Goal: Use online tool/utility: Utilize a website feature to perform a specific function

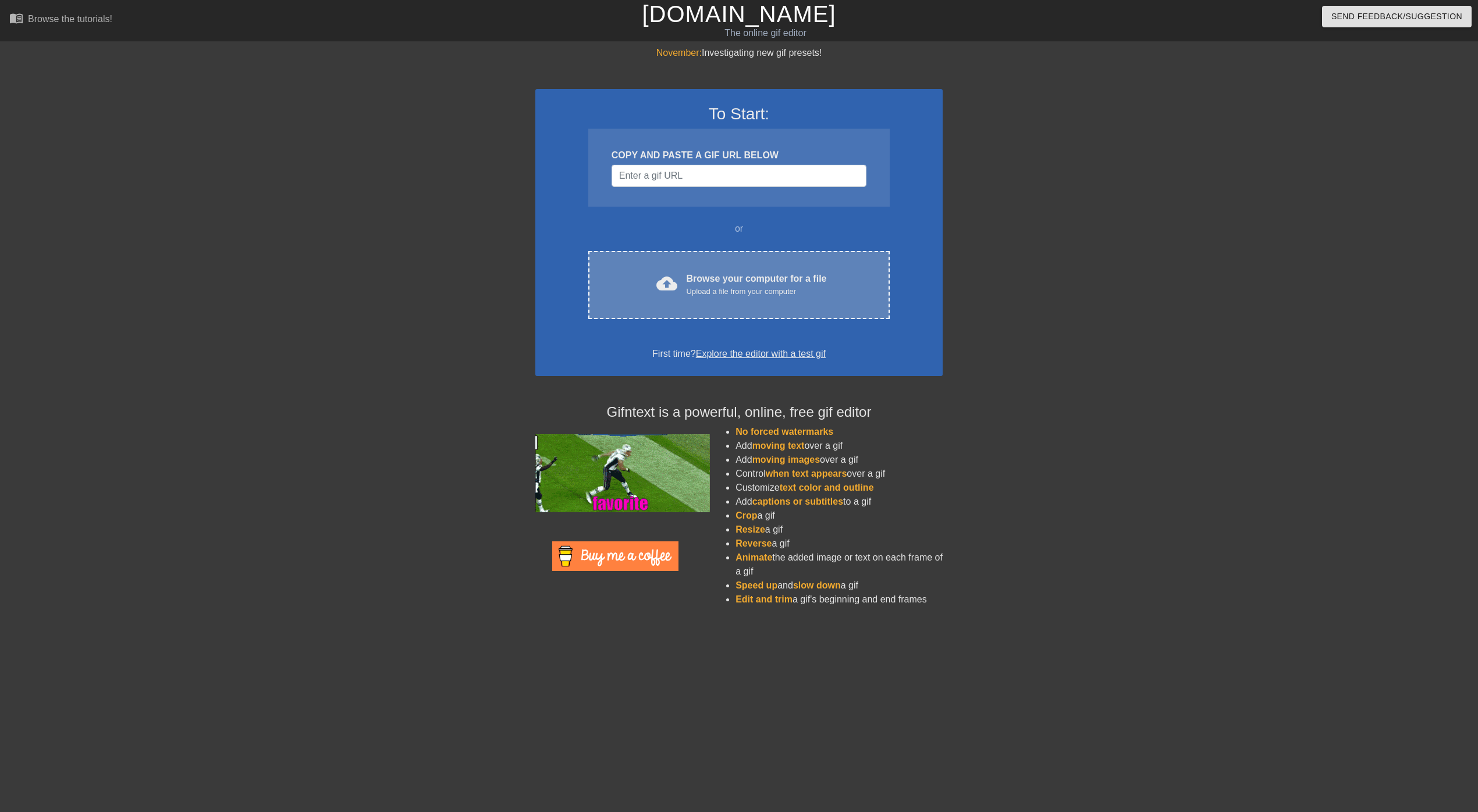
click at [739, 296] on div "Upload a file from your computer" at bounding box center [757, 291] width 140 height 12
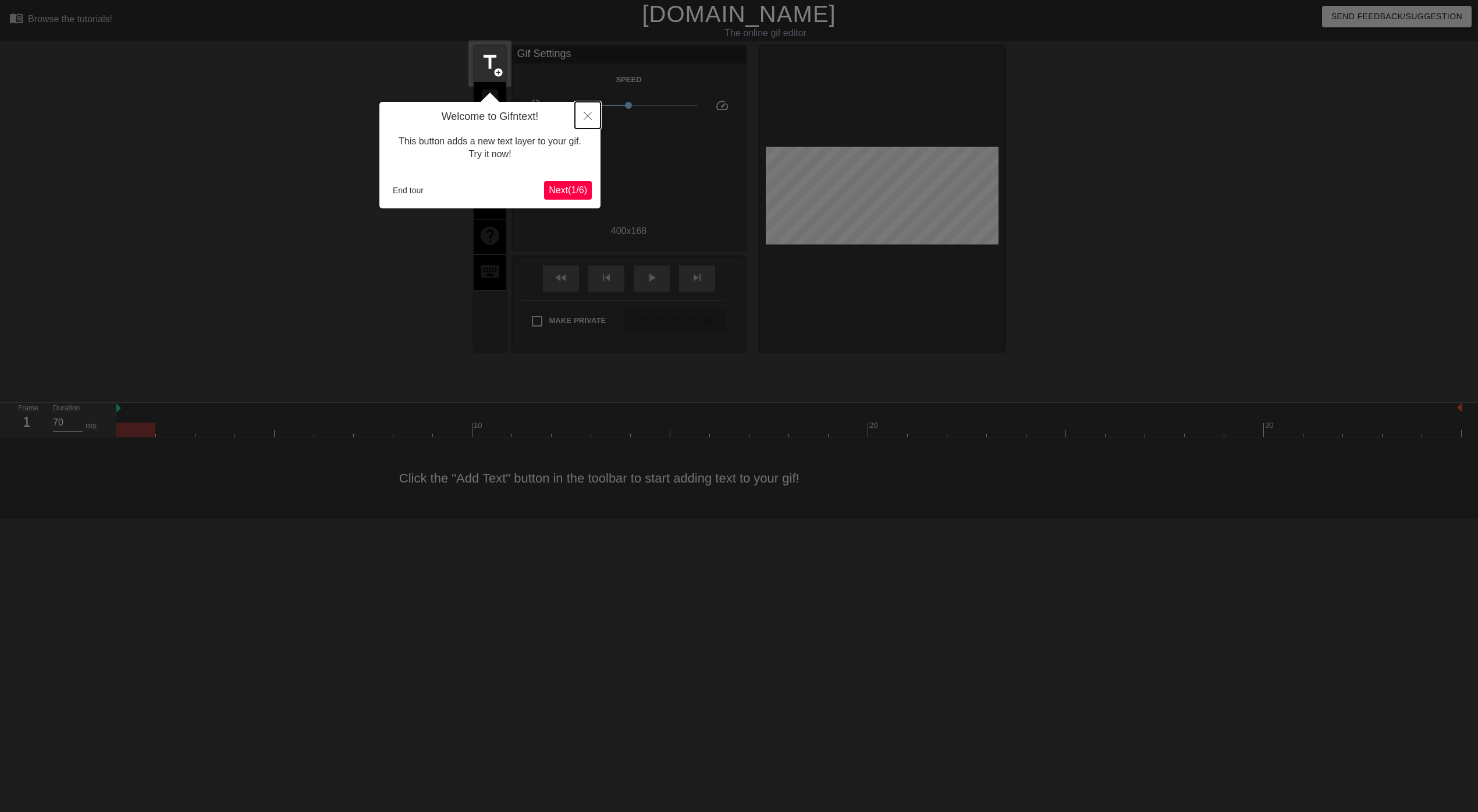
click at [591, 117] on icon "Close" at bounding box center [587, 116] width 8 height 8
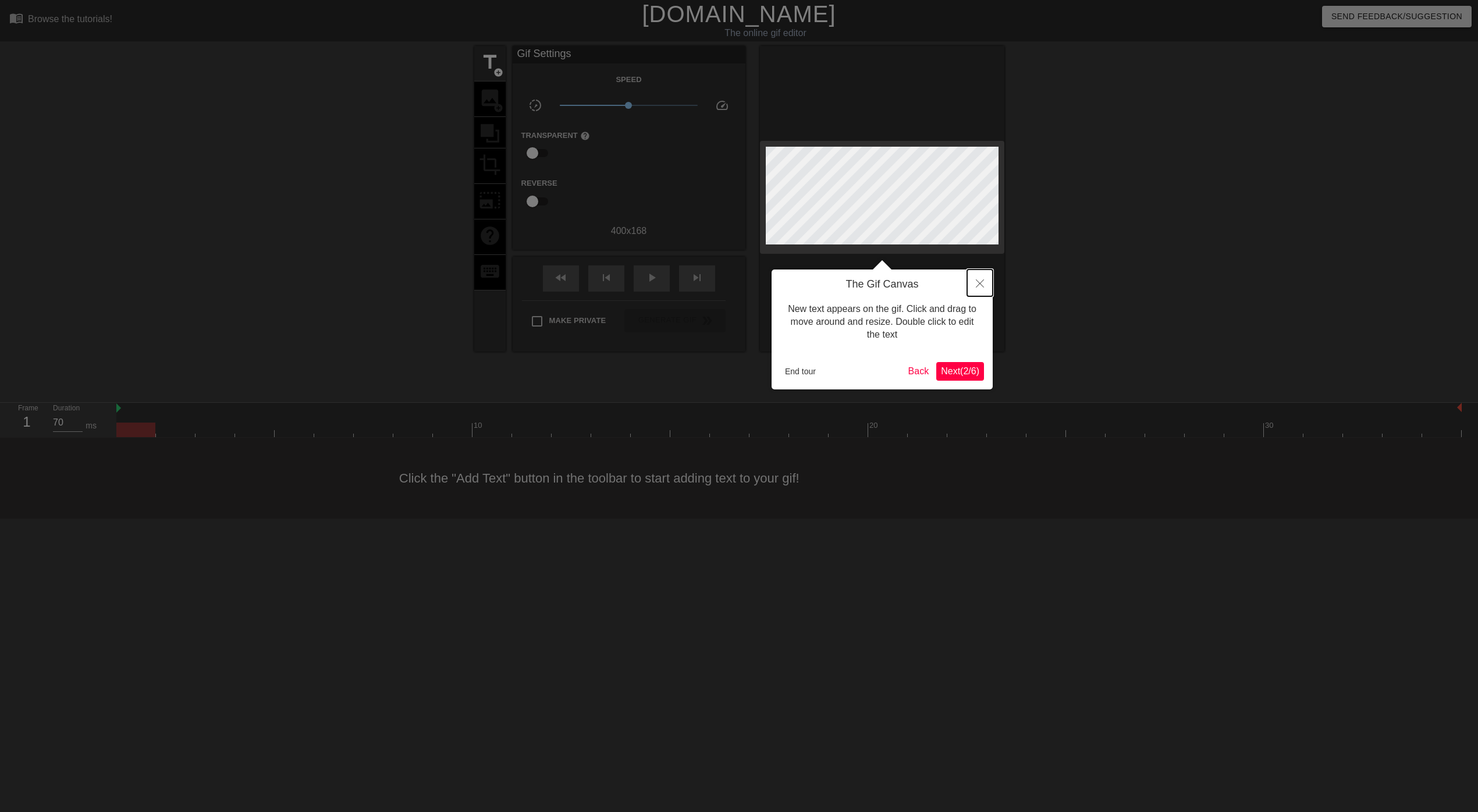
click at [978, 282] on icon "Close" at bounding box center [980, 284] width 8 height 8
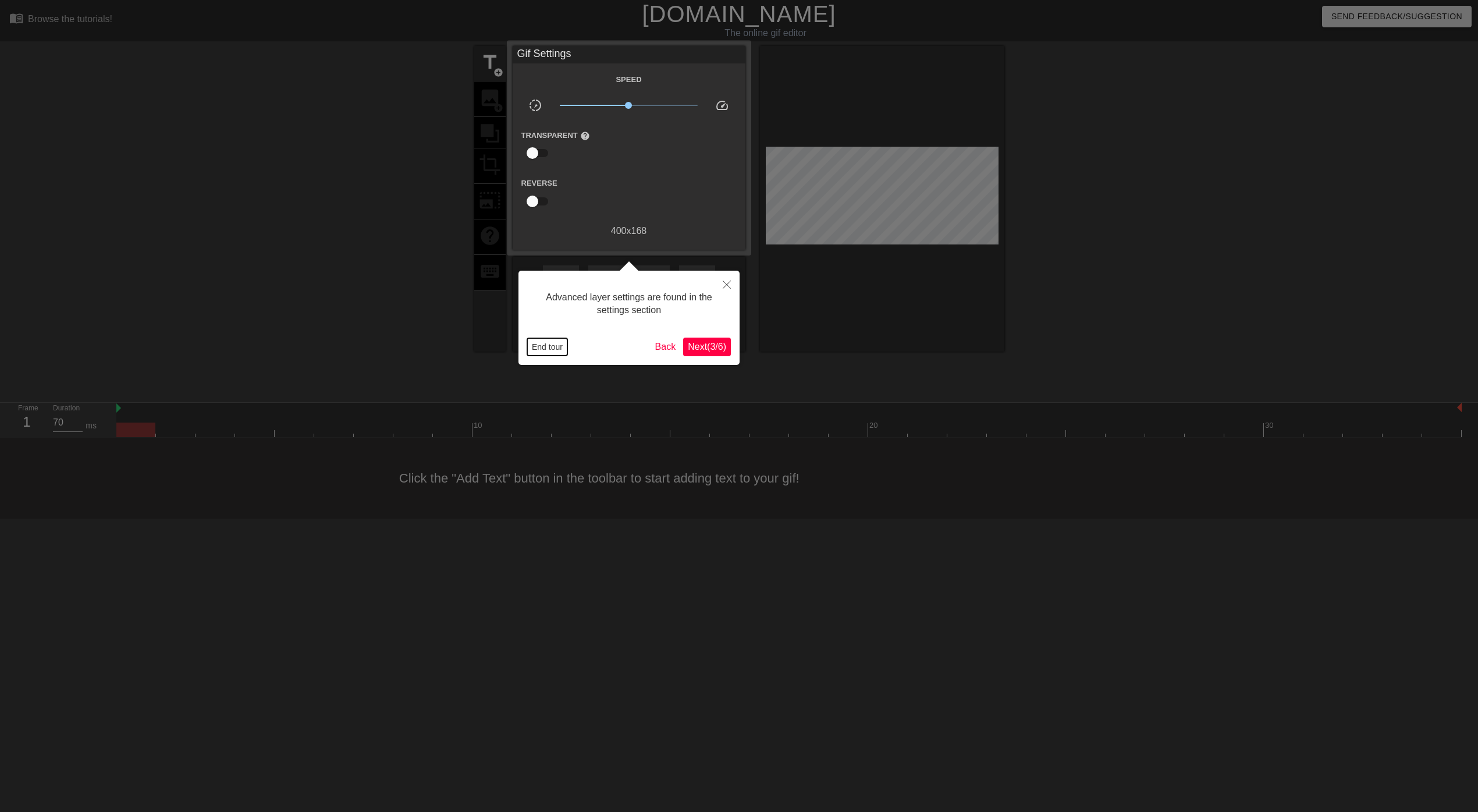
click at [552, 348] on button "End tour" at bounding box center [547, 346] width 40 height 18
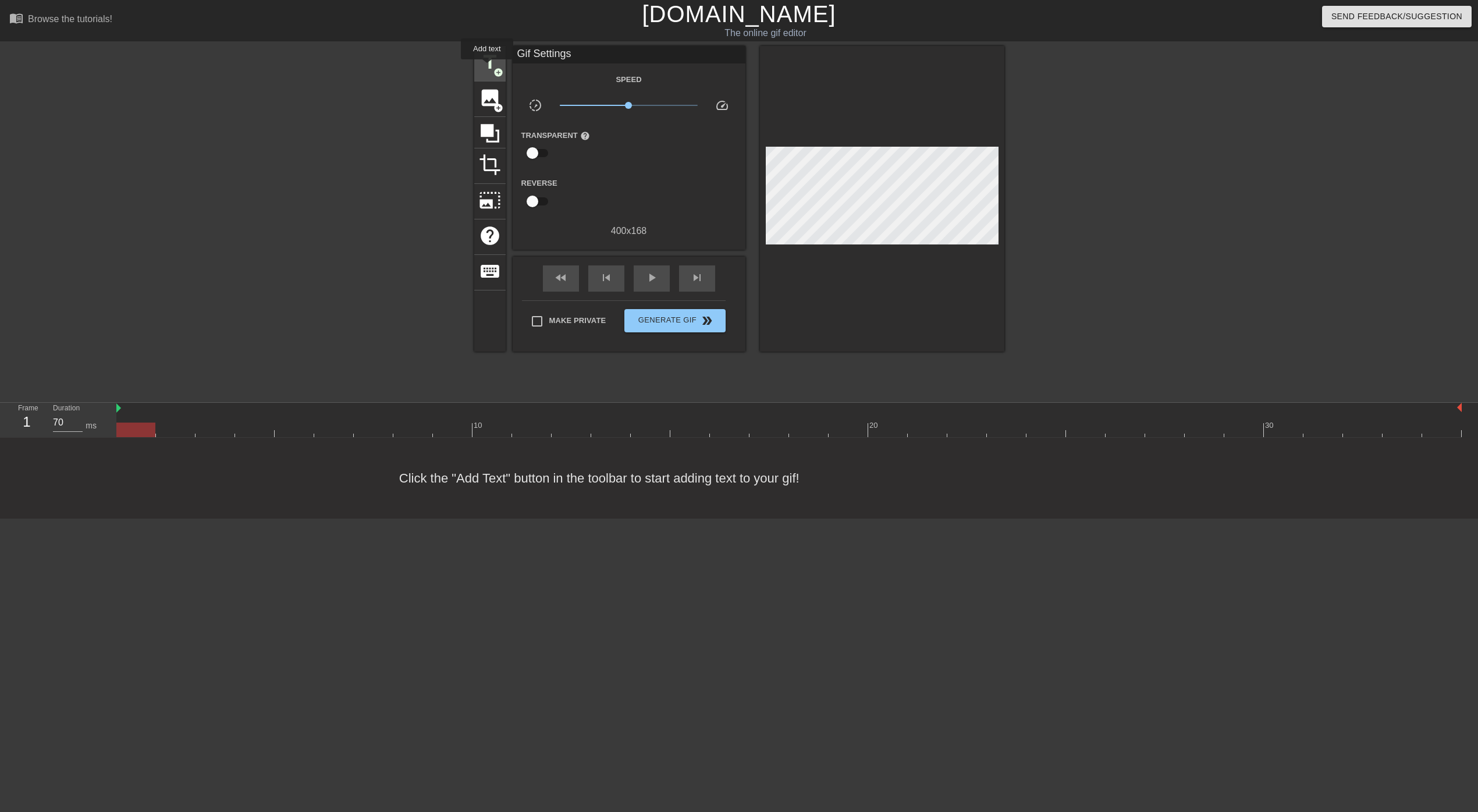
click at [488, 67] on span "title" at bounding box center [490, 62] width 22 height 22
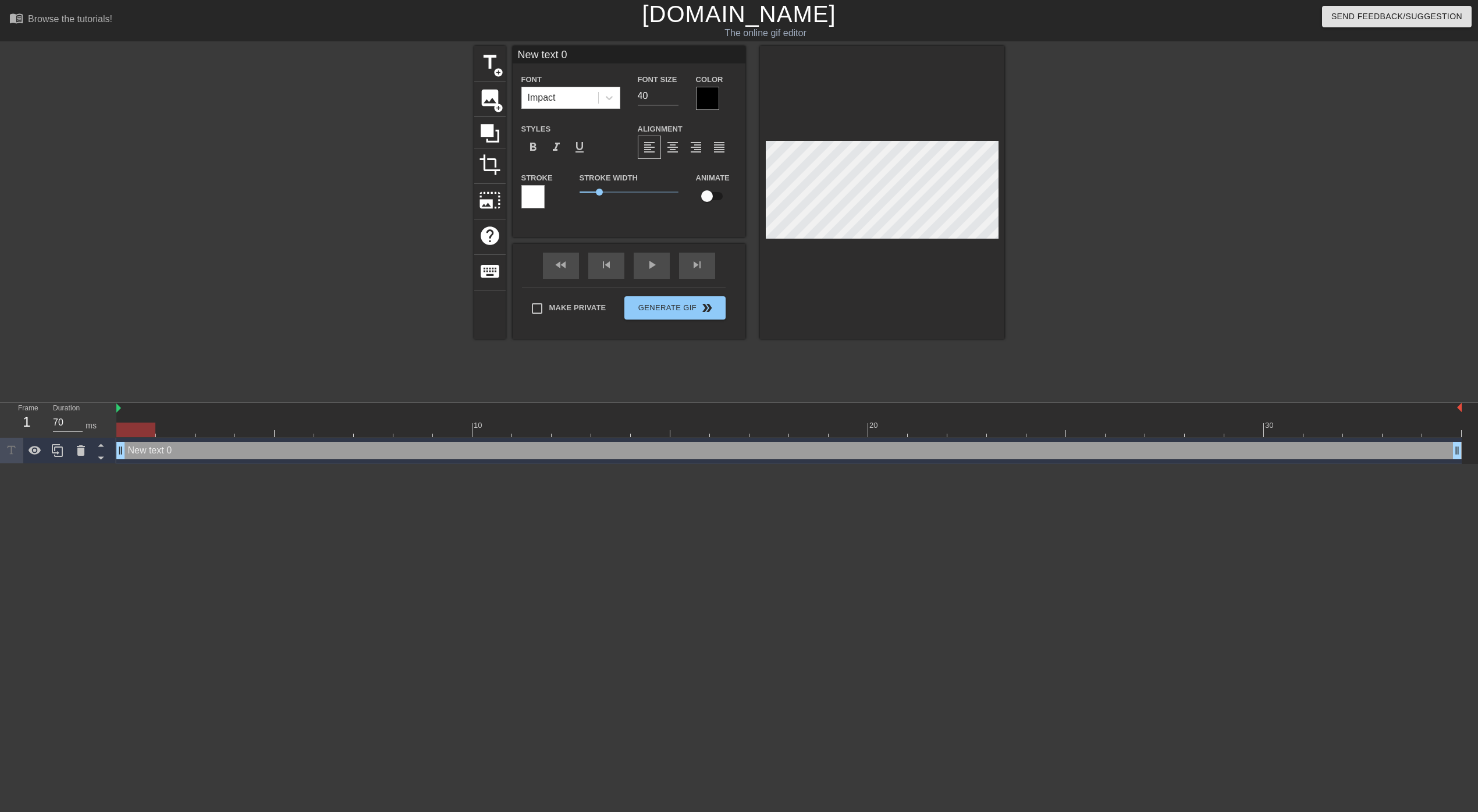
type input "I"
type textarea "I"
type input "I"
type textarea "I"
type input "I l"
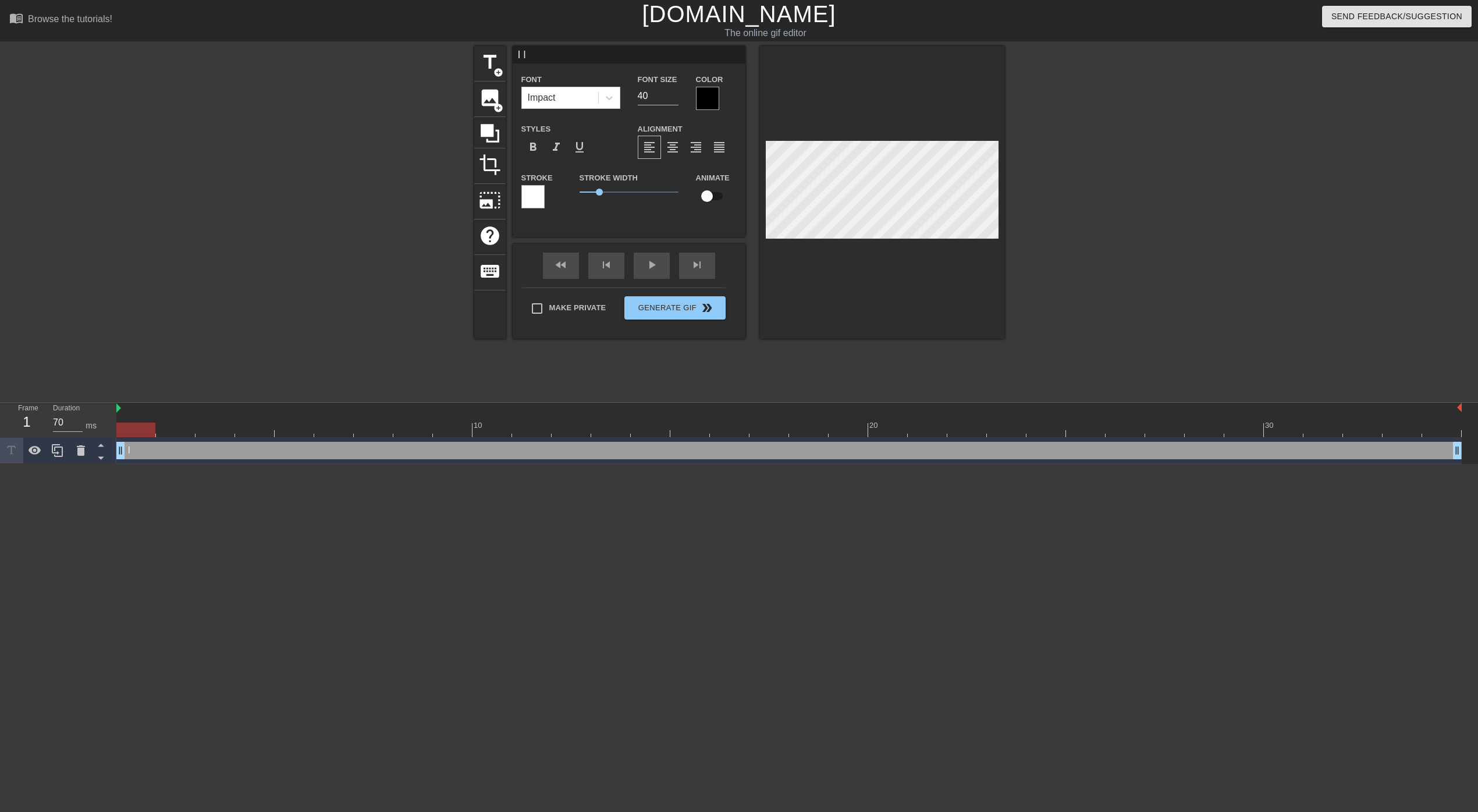
type textarea "I l"
type input "I li"
type textarea "I li"
type input "I lis"
type textarea "I lis"
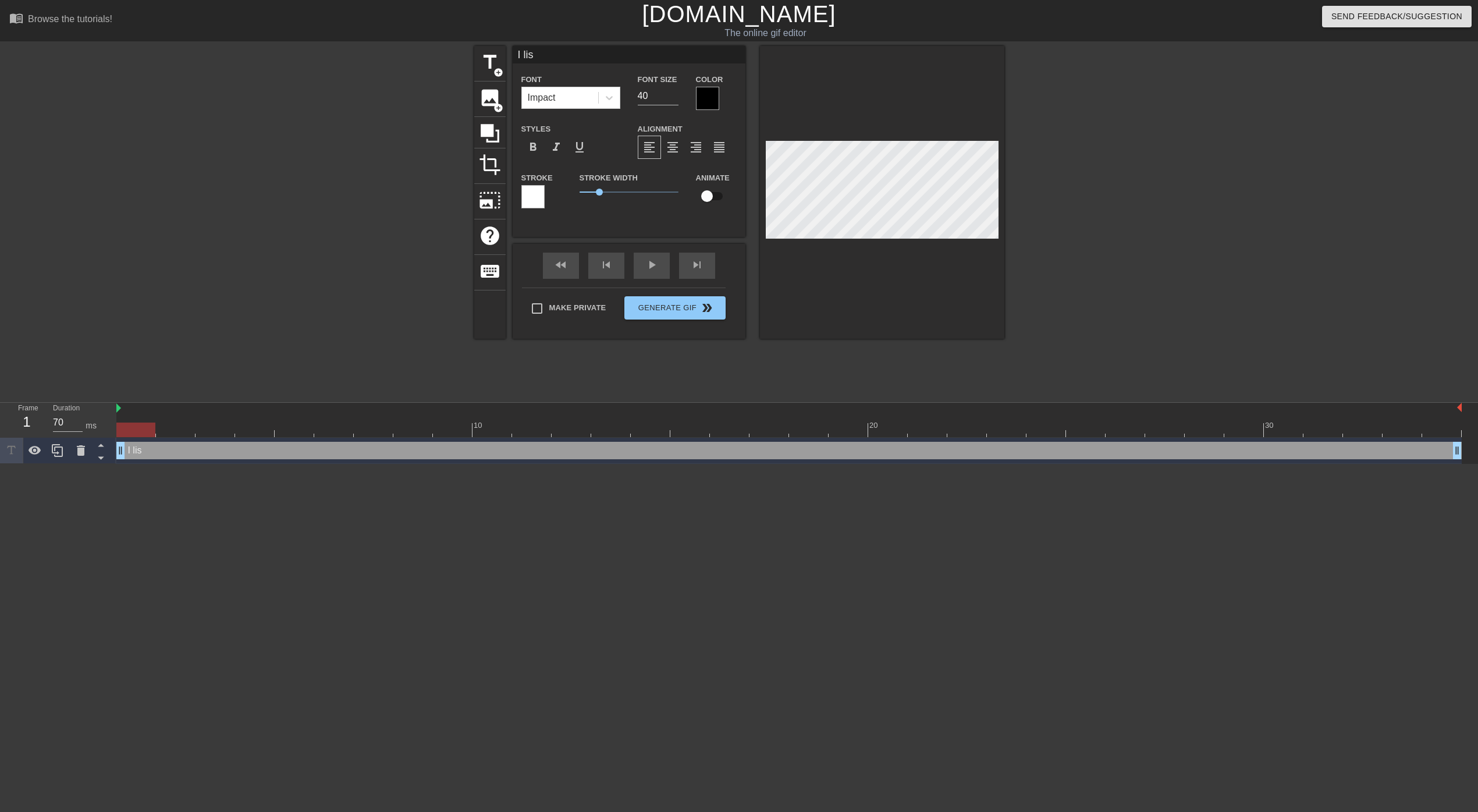
type input "I li"
type textarea "I li"
type input "I l"
type textarea "I l"
type input "I"
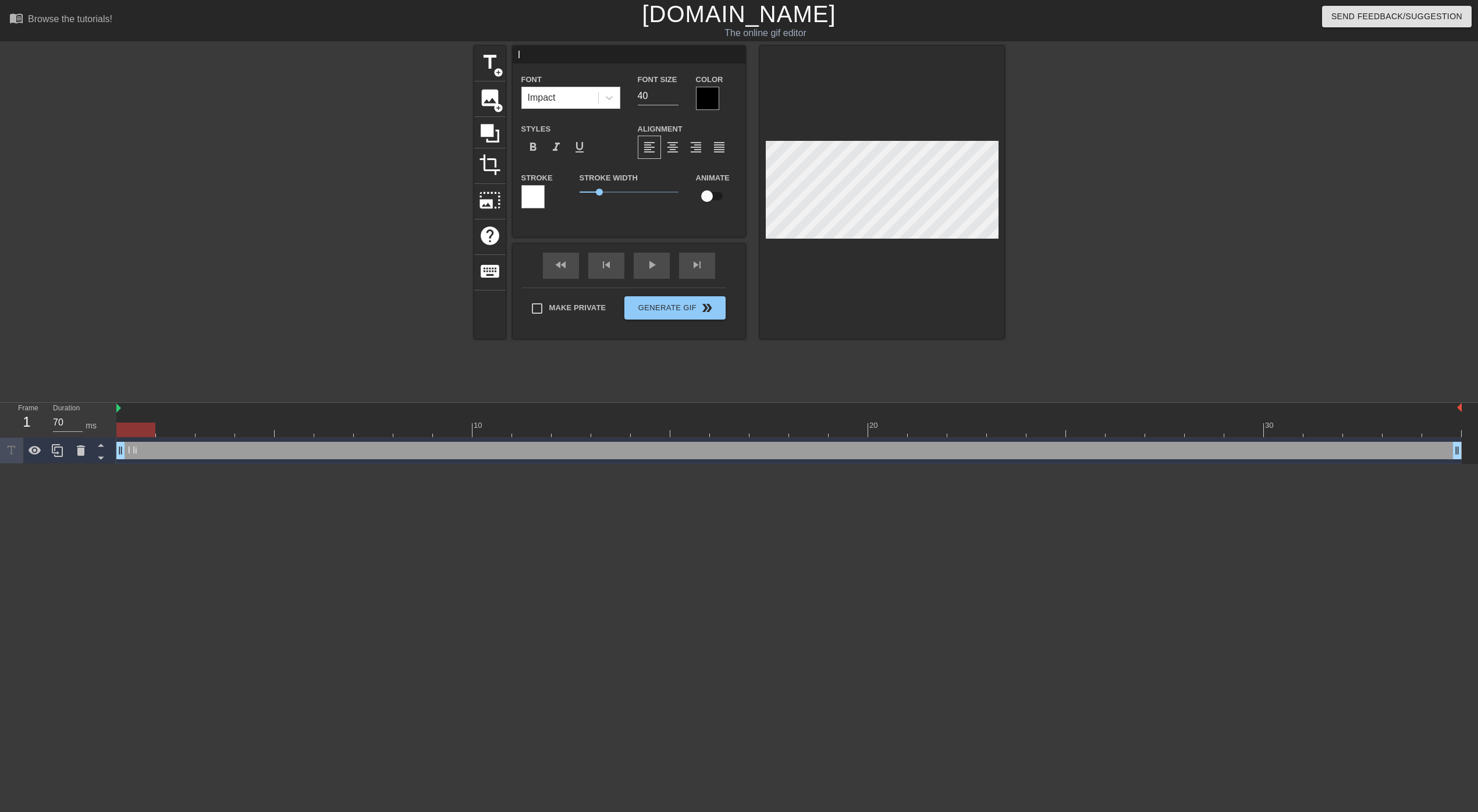
type textarea "I"
type input "I L"
type textarea "I L"
type input "I LI"
type textarea "I LI"
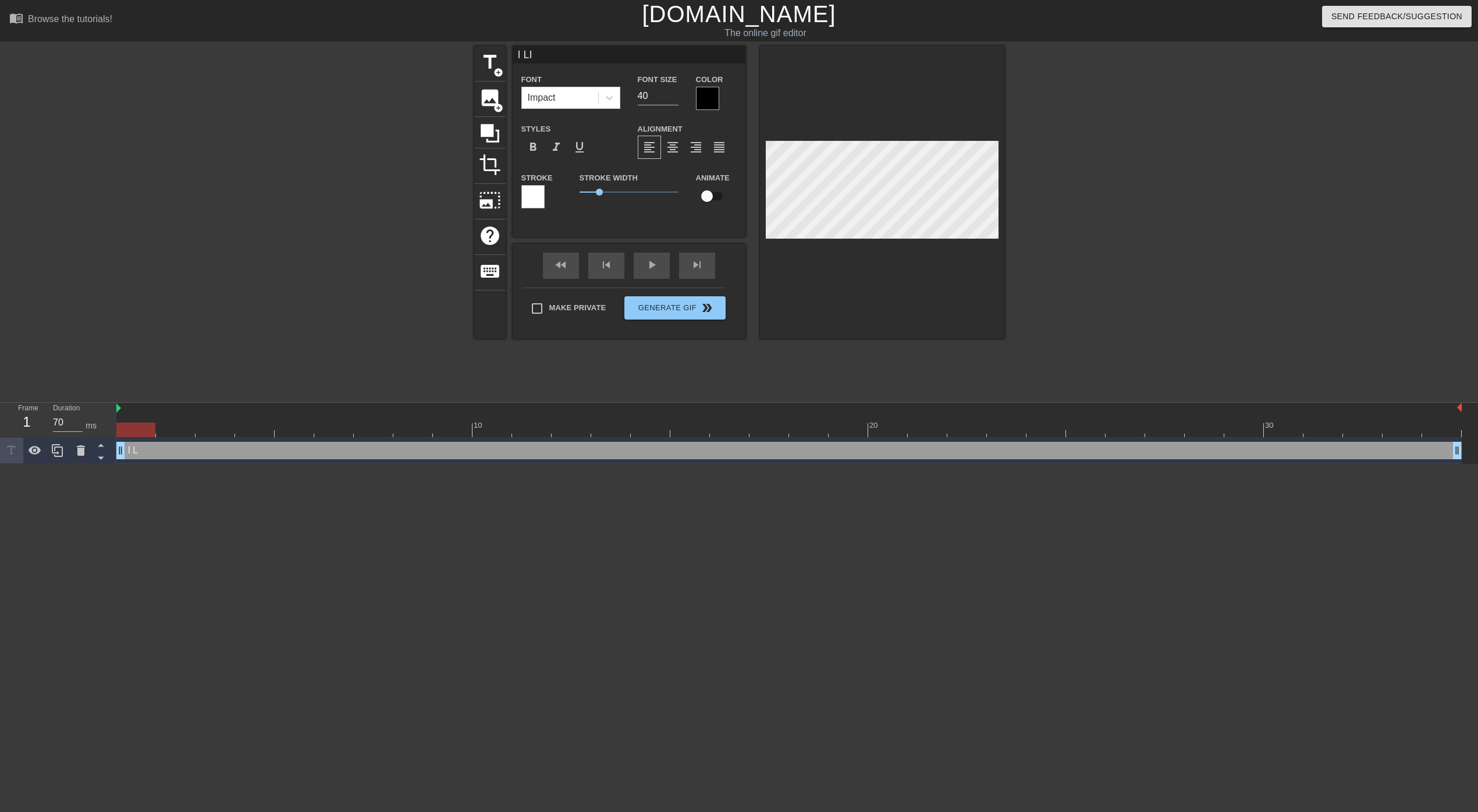
type input "I LIS"
type textarea "I LIS"
type input "I LIST"
type textarea "I LIST"
type input "I LIST"
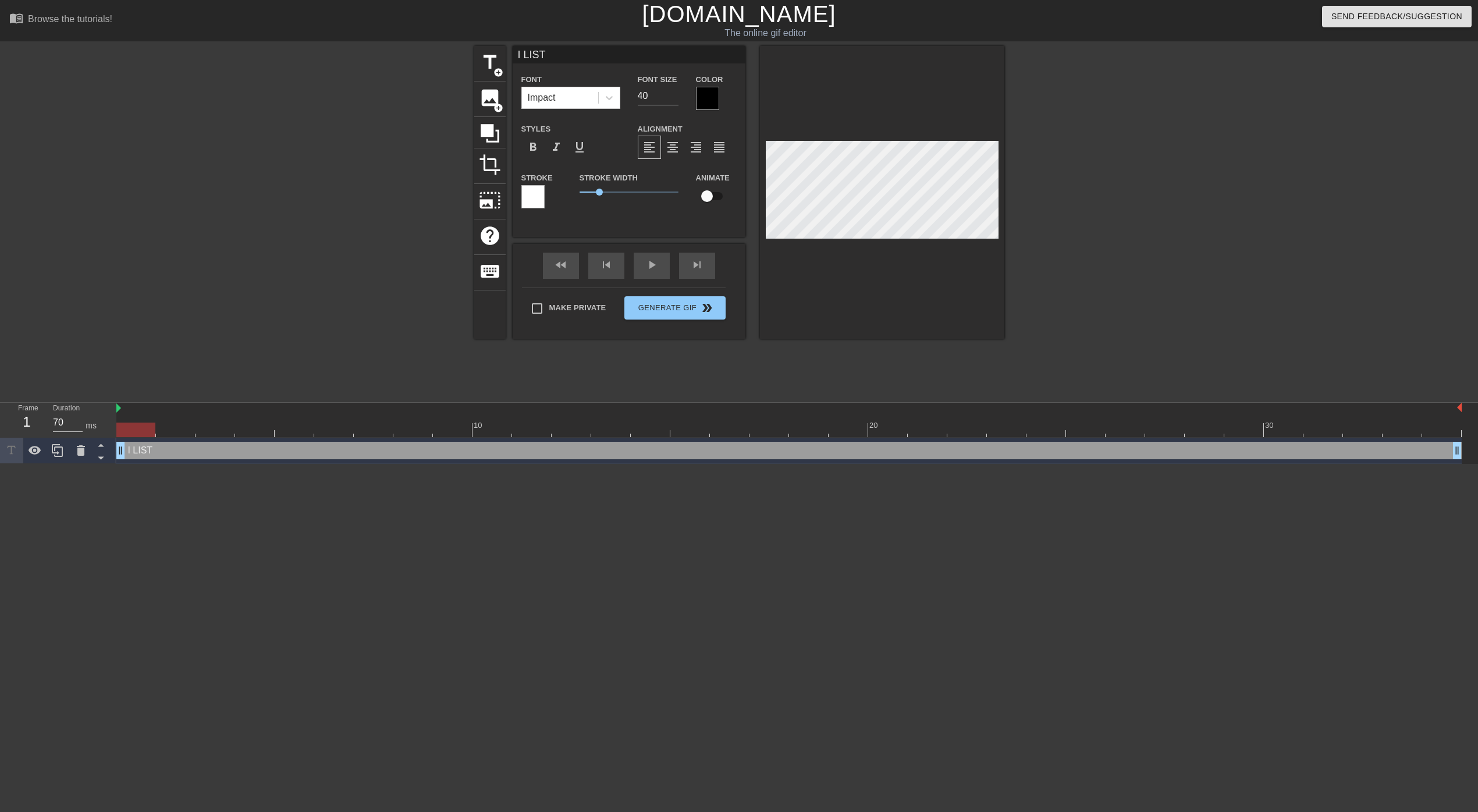
type textarea "I LIST"
type input "I LIST I"
type textarea "I LIST I"
type input "I LIST I"
type textarea "I LIST I"
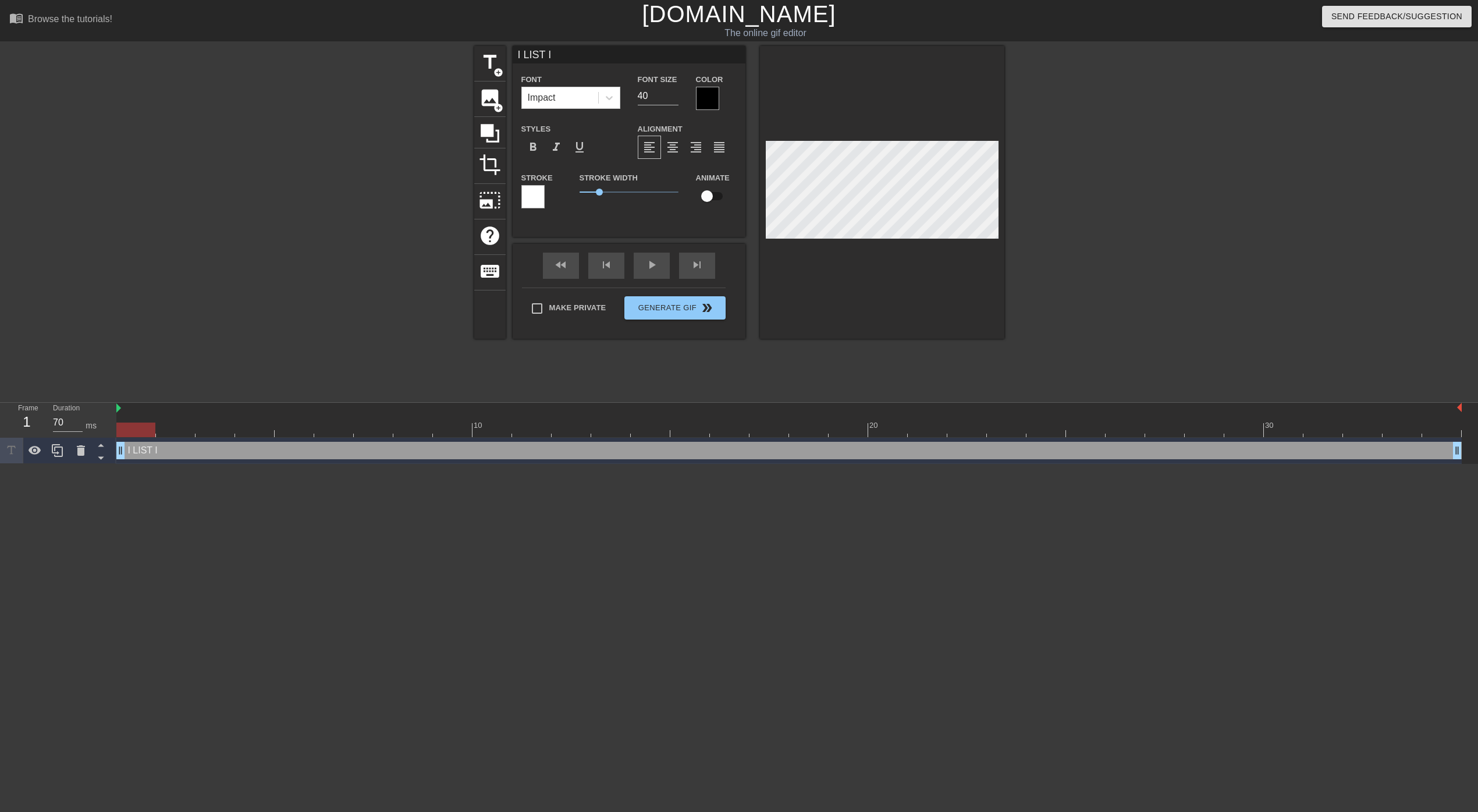
type input "I LIST I"
type textarea "I LIST I"
type input "I LIST"
type textarea "I LIST"
type input "I LIST"
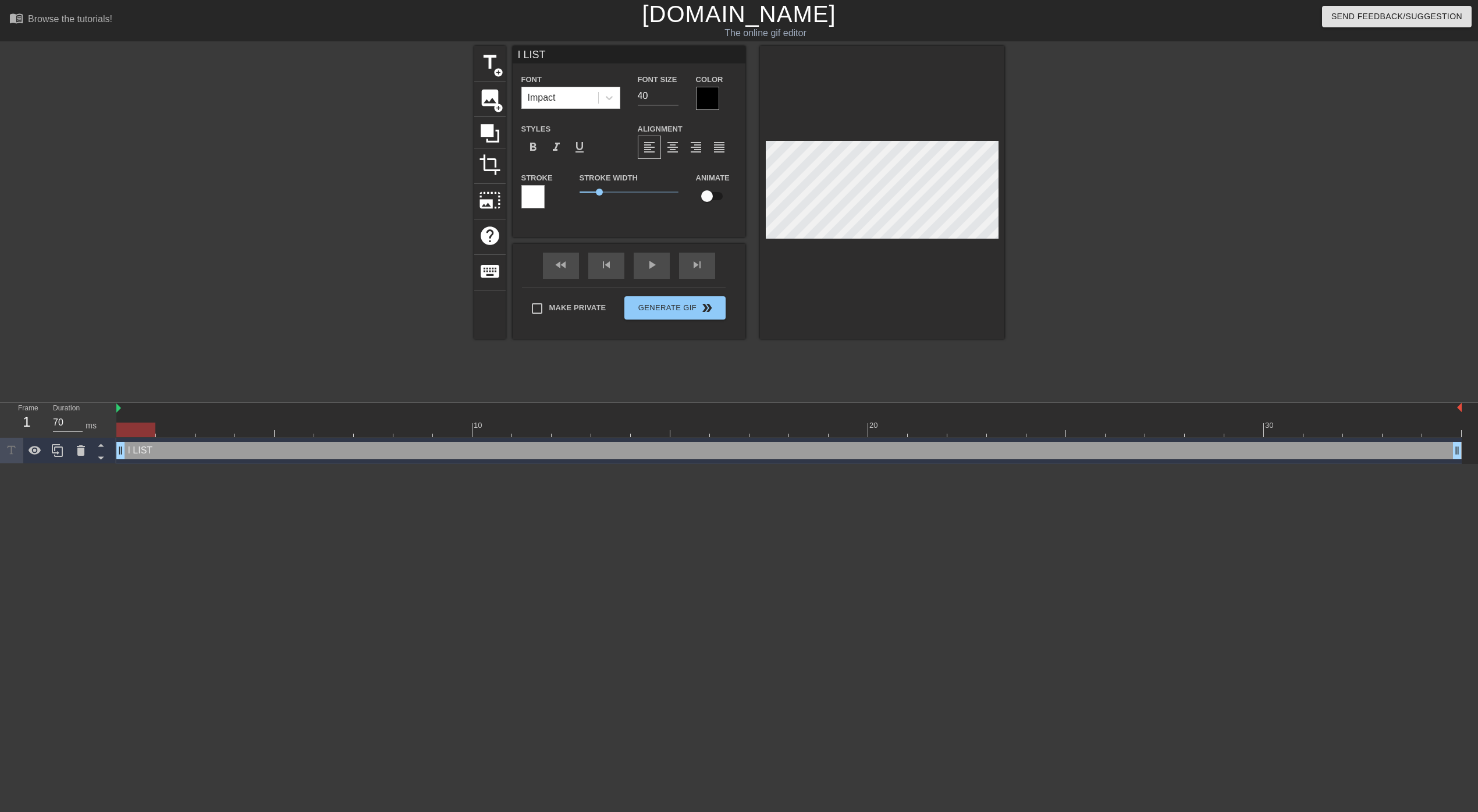
type textarea "I LIST"
type input "I LIST,"
type textarea "I LIST,"
type input "I LIST,"
type textarea "I LIST,"
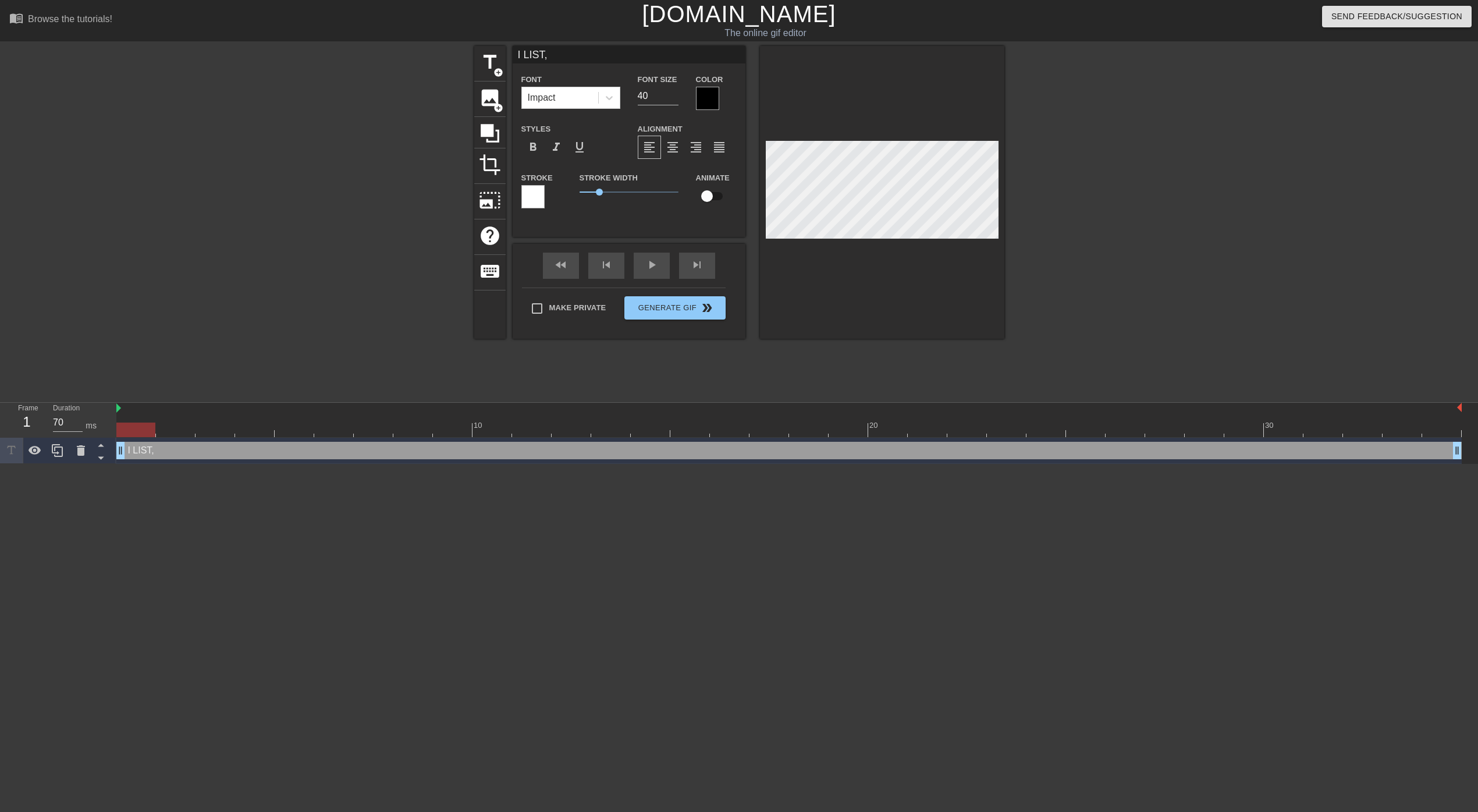
type input "I LIST, I"
type textarea "I LIST, I"
type input "I LIST, I"
type textarea "I LIST, I D"
type input "I LIST, I DI"
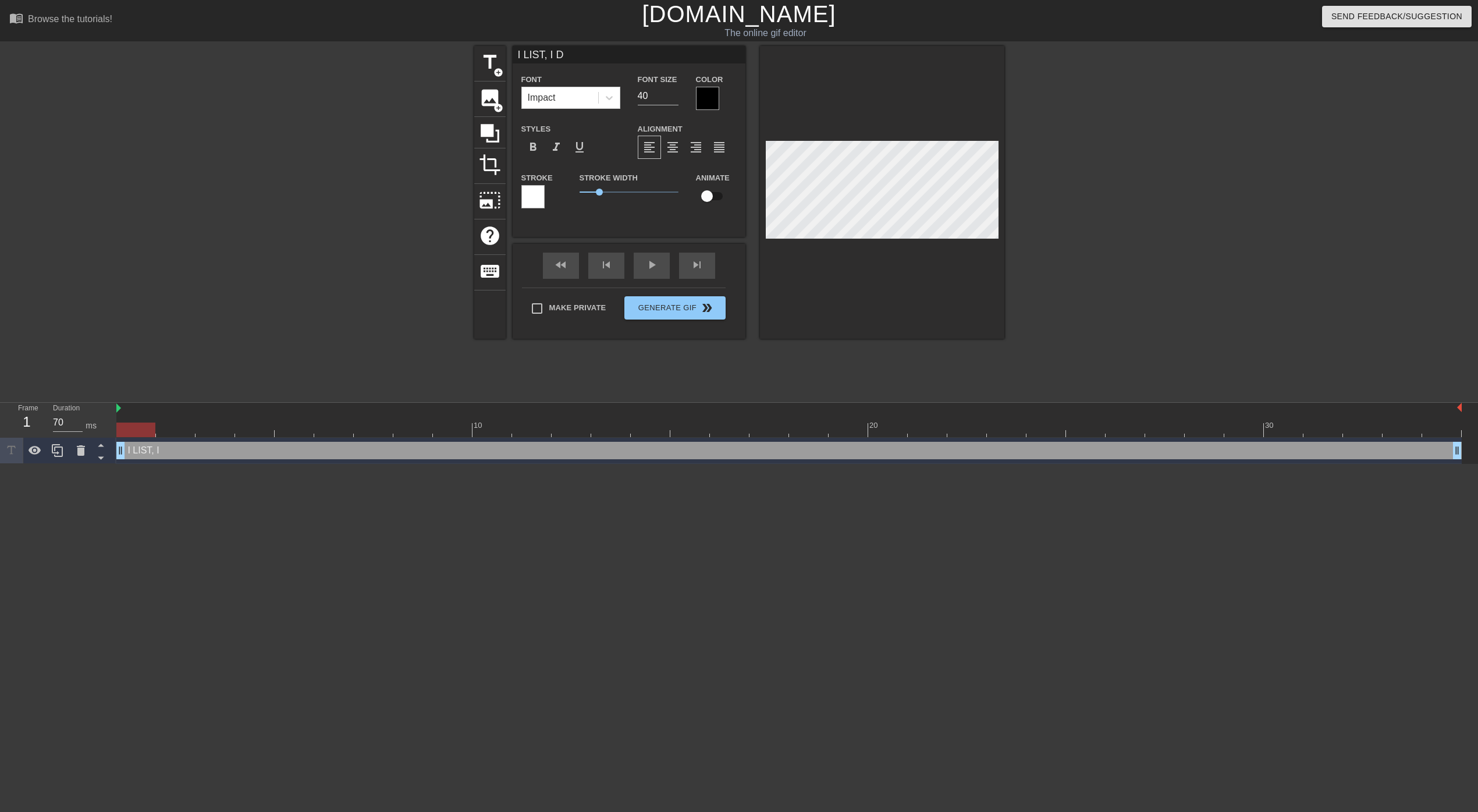
type textarea "I LIST, I DI"
type input "I LIST, I DIE"
type textarea "I LIST, I DIE"
type input "I LIST, I DIE,"
type textarea "I LIST, I DIE,"
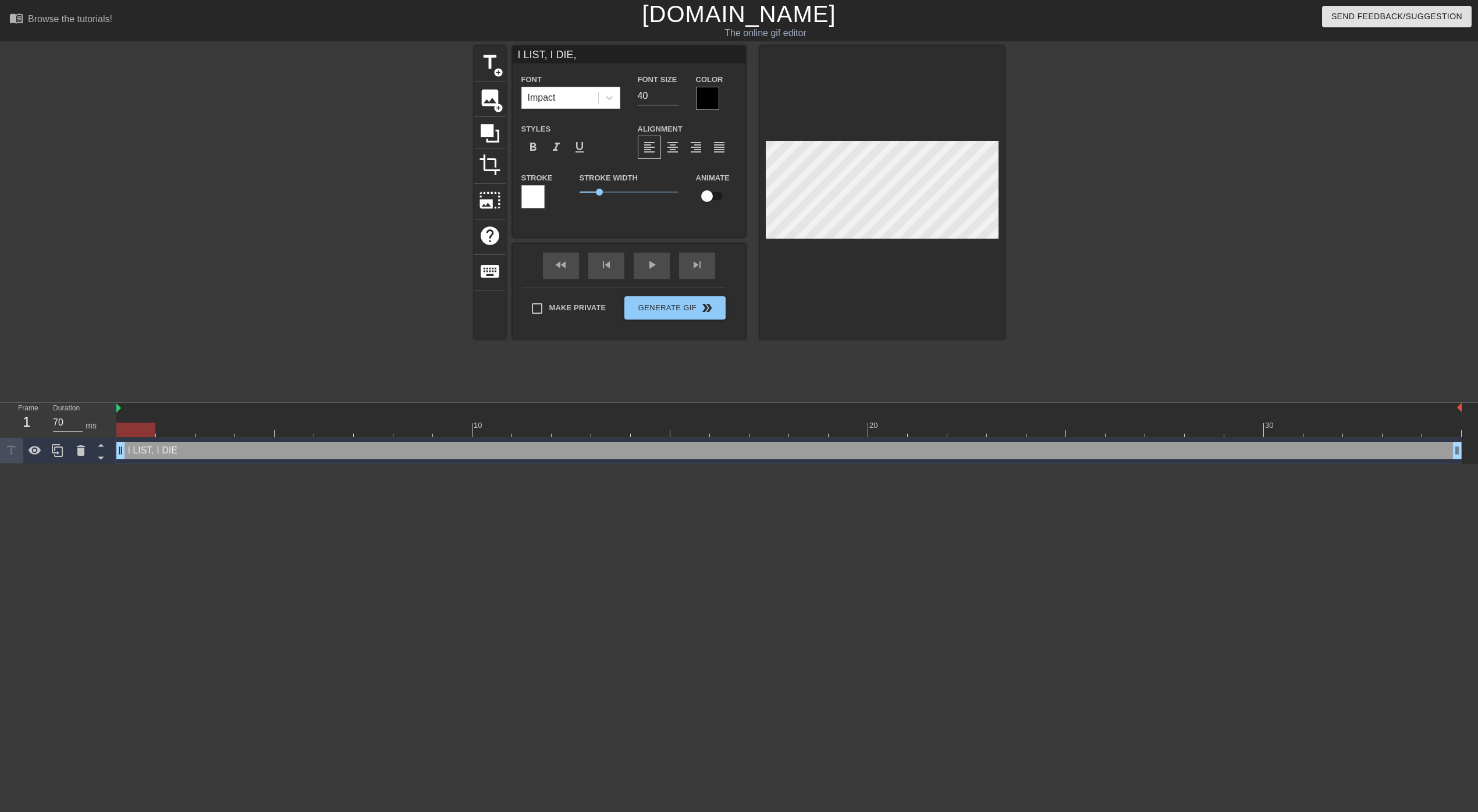
type input "I LIST, I DIE,"
type textarea "I LIST, I DIE,"
type input "I LIST, I DIE, I"
type textarea "I LIST, I DIE, I"
type input "I LIST, I DIE, I L"
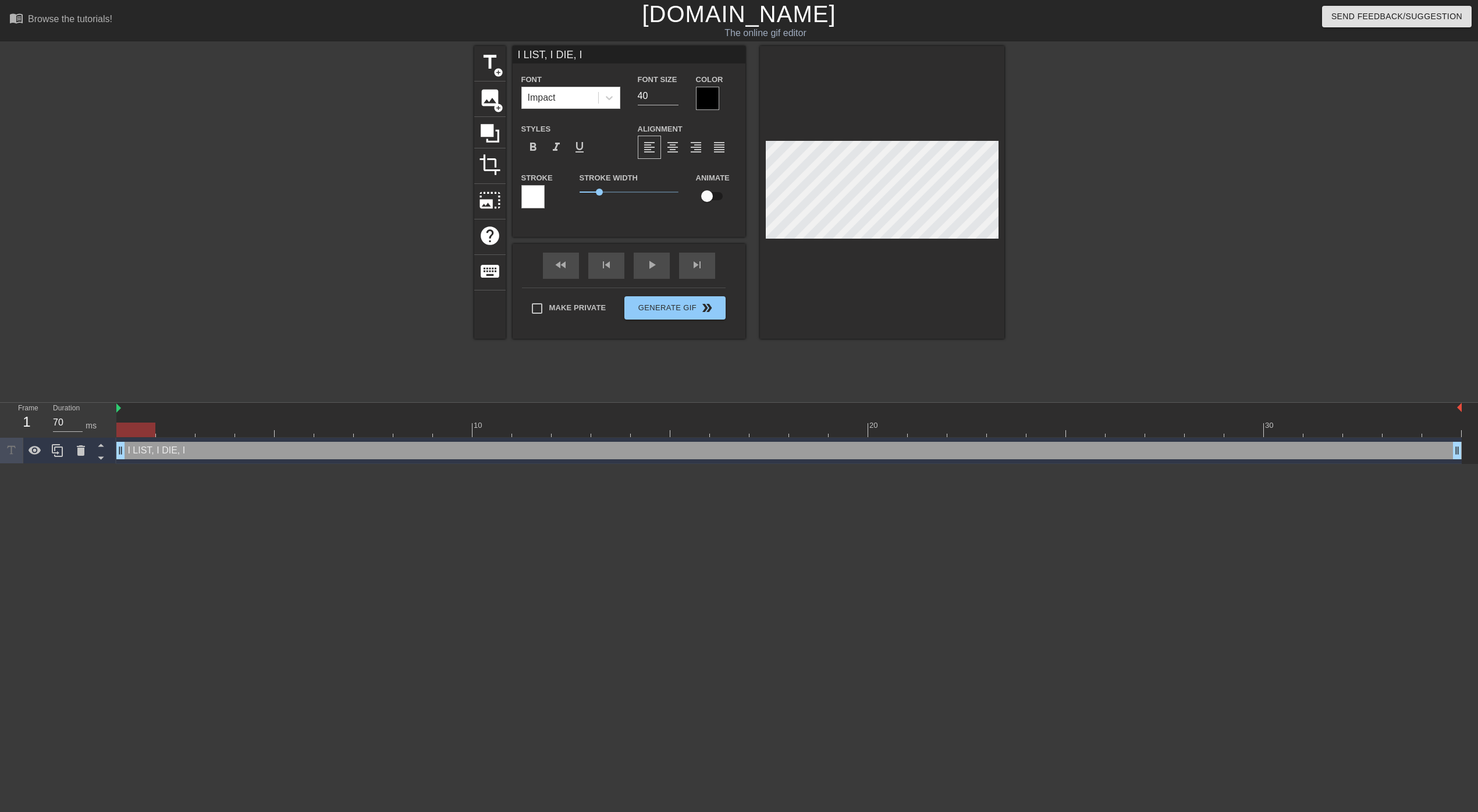
type textarea "I LIST, I DIE, I L"
type input "I LIST, I DIE, I LI"
type textarea "I LIST, I DIE, I LI"
type input "I LIST, I DIE, I LIS"
type textarea "I LIST, I DIE, I LIST"
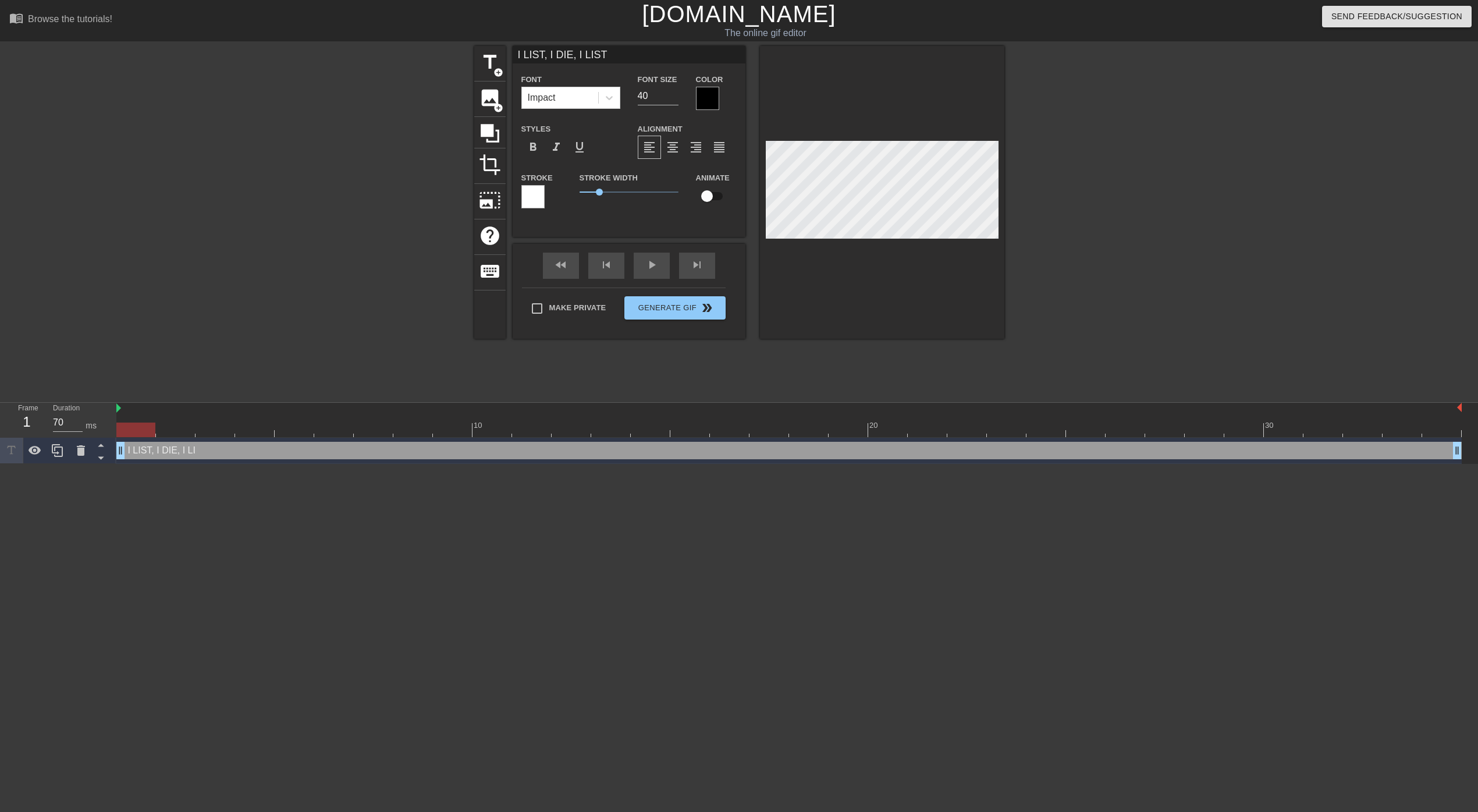
type input "I LIST, I DIE, I LIST"
type textarea "I LIST, I DIE, I LIST A"
type input "I LIST, I DIE, I LIST AG"
type textarea "I LIST, I DIE, I LIST AGA"
type input "I LIST, I DIE, I LIST AGA"
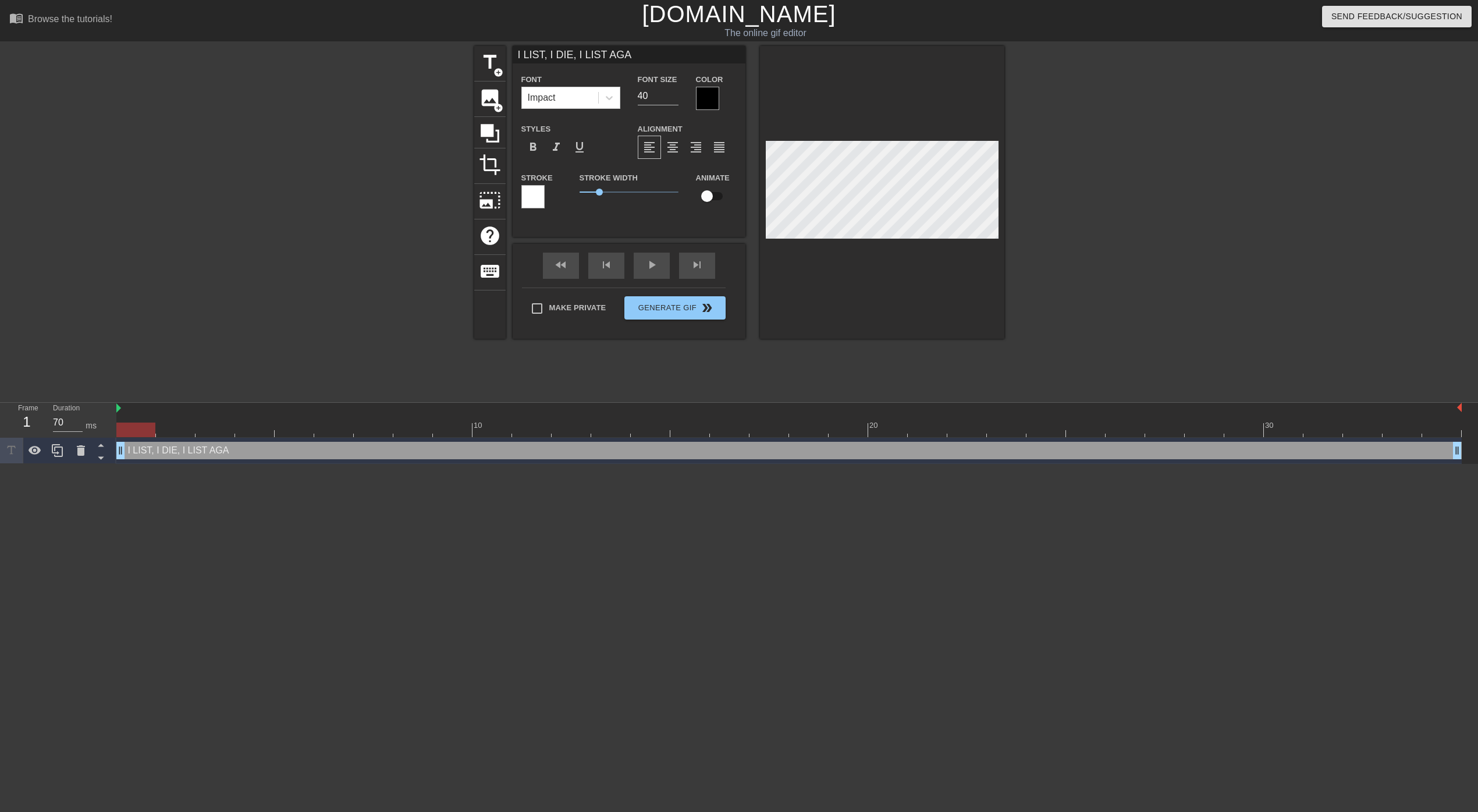
type textarea "I LIST, I DIE, I LIST AGAI"
type input "I LIST, I DIE, I LIST AGAIN"
type textarea "I LIST, I DIE, I LIST AGAIN"
click at [707, 103] on div at bounding box center [708, 98] width 24 height 24
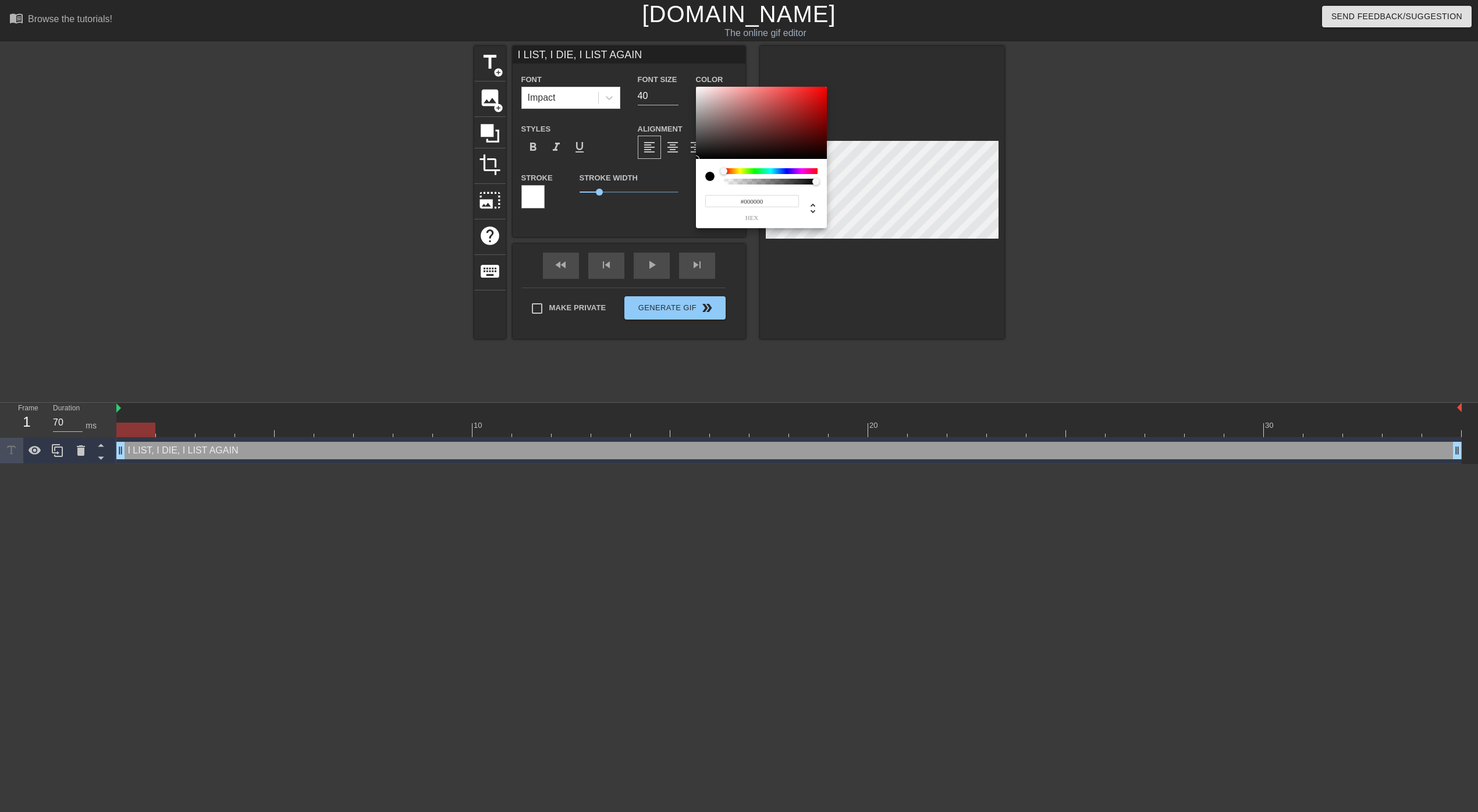
drag, startPoint x: 724, startPoint y: 183, endPoint x: 697, endPoint y: 183, distance: 27.0
click at [697, 183] on div "#000000 hex" at bounding box center [762, 194] width 131 height 69
type input "#FFFFFF"
drag, startPoint x: 703, startPoint y: 120, endPoint x: 680, endPoint y: 56, distance: 68.0
click at [680, 56] on div "#FFFFFF hex" at bounding box center [739, 406] width 1478 height 812
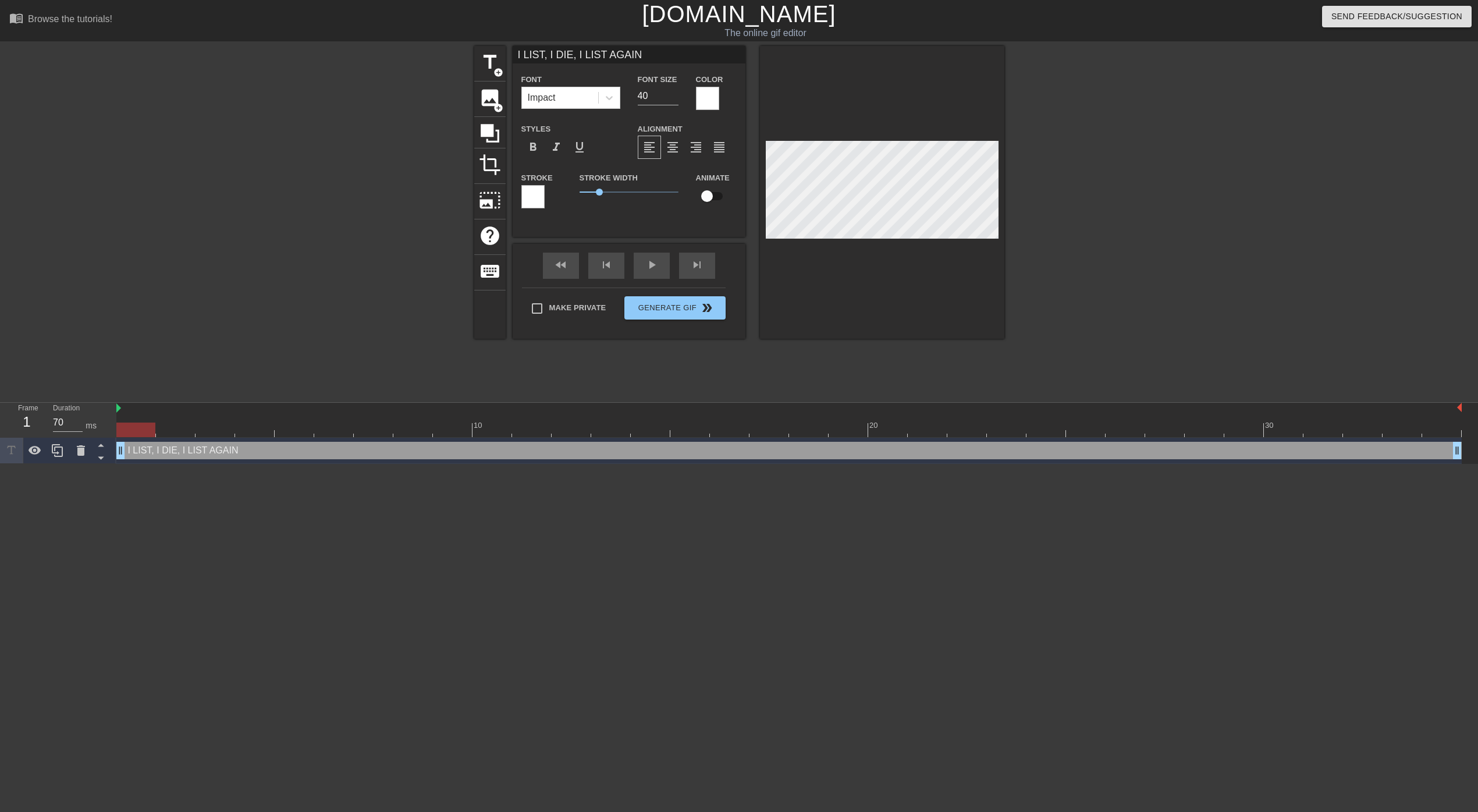
click at [530, 197] on div at bounding box center [533, 197] width 24 height 24
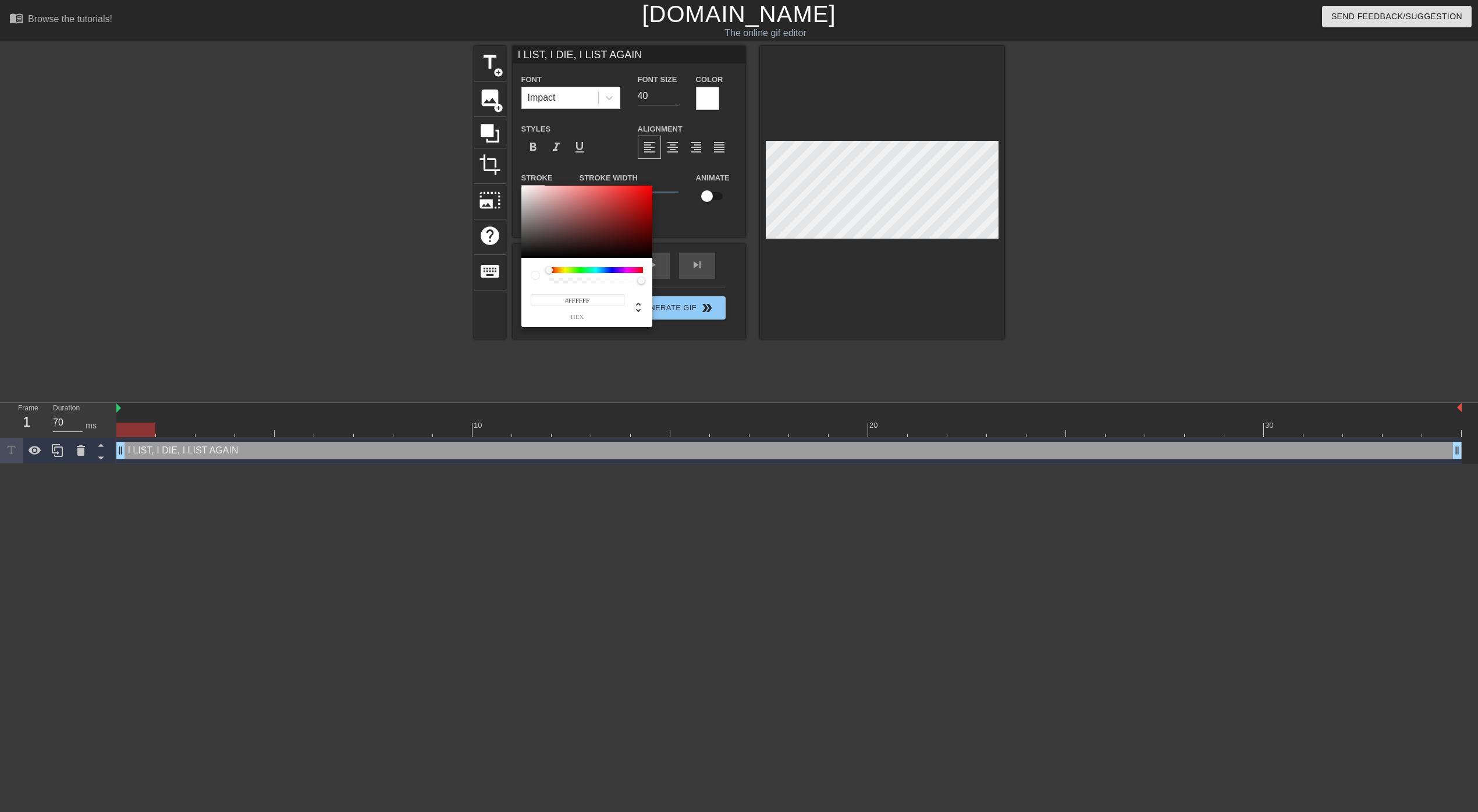
type input "#1A1717"
click at [536, 250] on div at bounding box center [587, 221] width 131 height 72
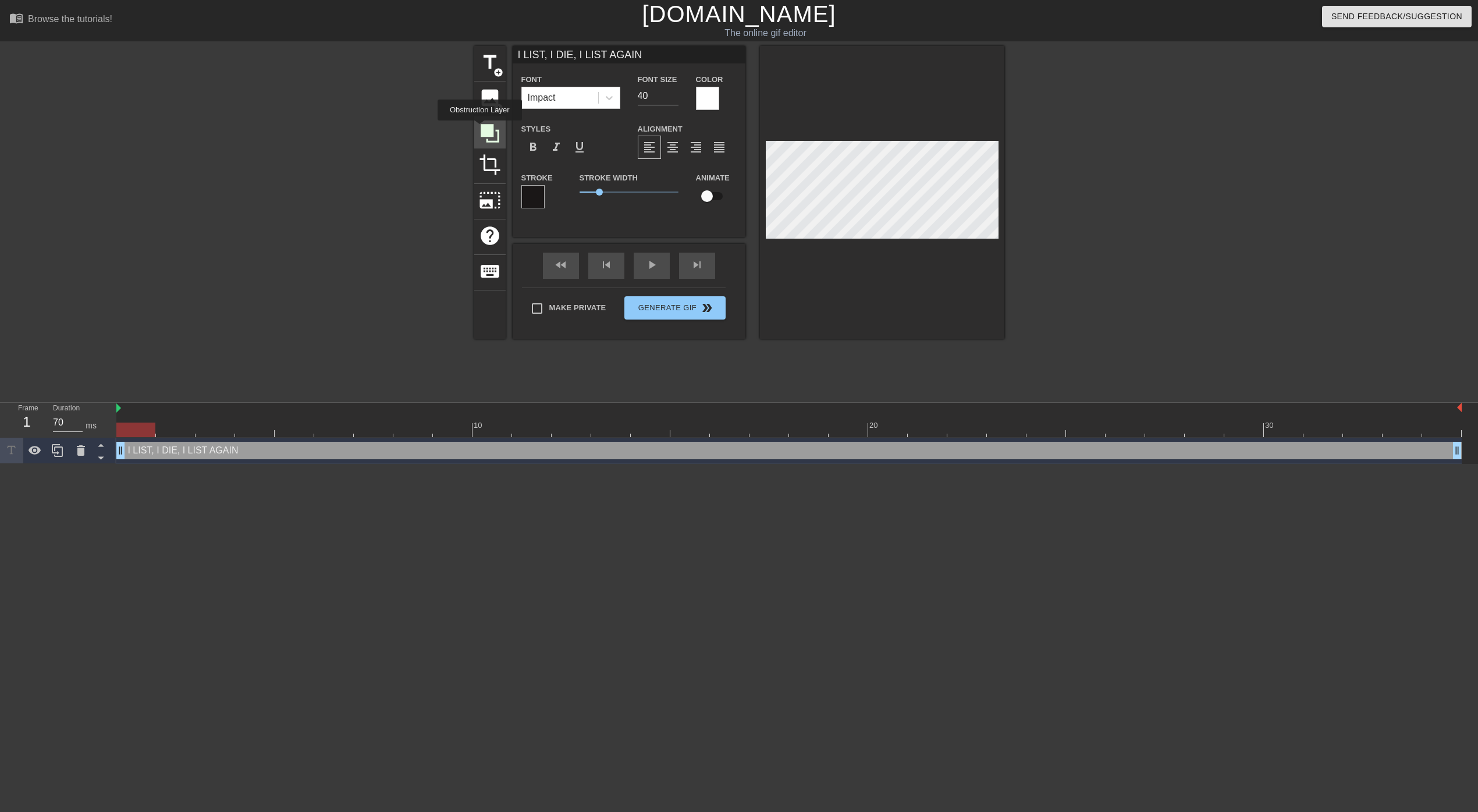
click at [481, 128] on icon at bounding box center [490, 133] width 18 height 18
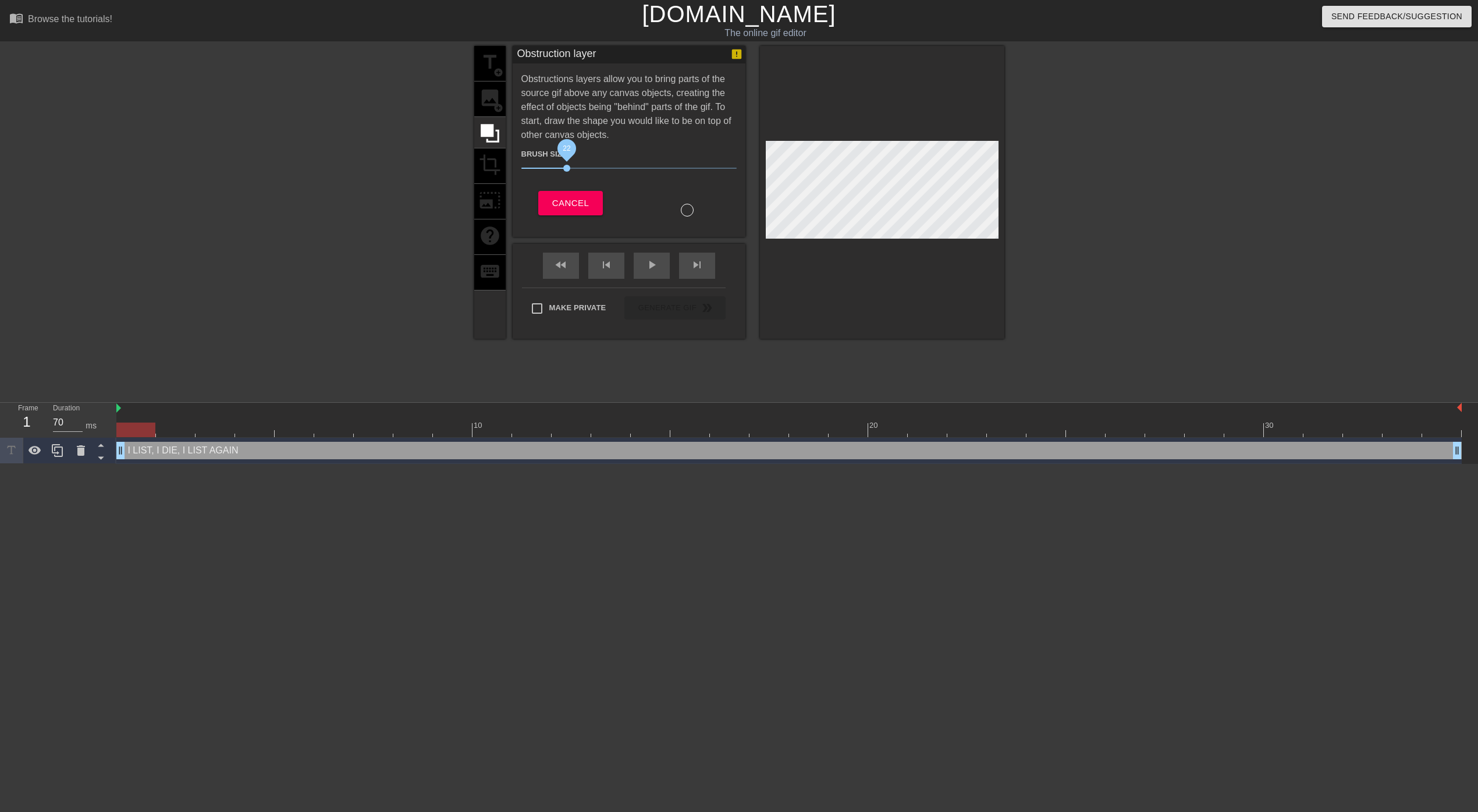
drag, startPoint x: 583, startPoint y: 164, endPoint x: 566, endPoint y: 164, distance: 17.0
click at [566, 164] on span "22" at bounding box center [566, 168] width 7 height 7
click at [486, 103] on div "title add_circle image add_circle crop photo_size_select_large help keyboard" at bounding box center [490, 192] width 31 height 293
click at [490, 147] on div "title add_circle image add_circle crop photo_size_select_large help keyboard" at bounding box center [490, 192] width 31 height 293
click at [492, 76] on div "title add_circle image add_circle crop photo_size_select_large help keyboard" at bounding box center [490, 192] width 31 height 293
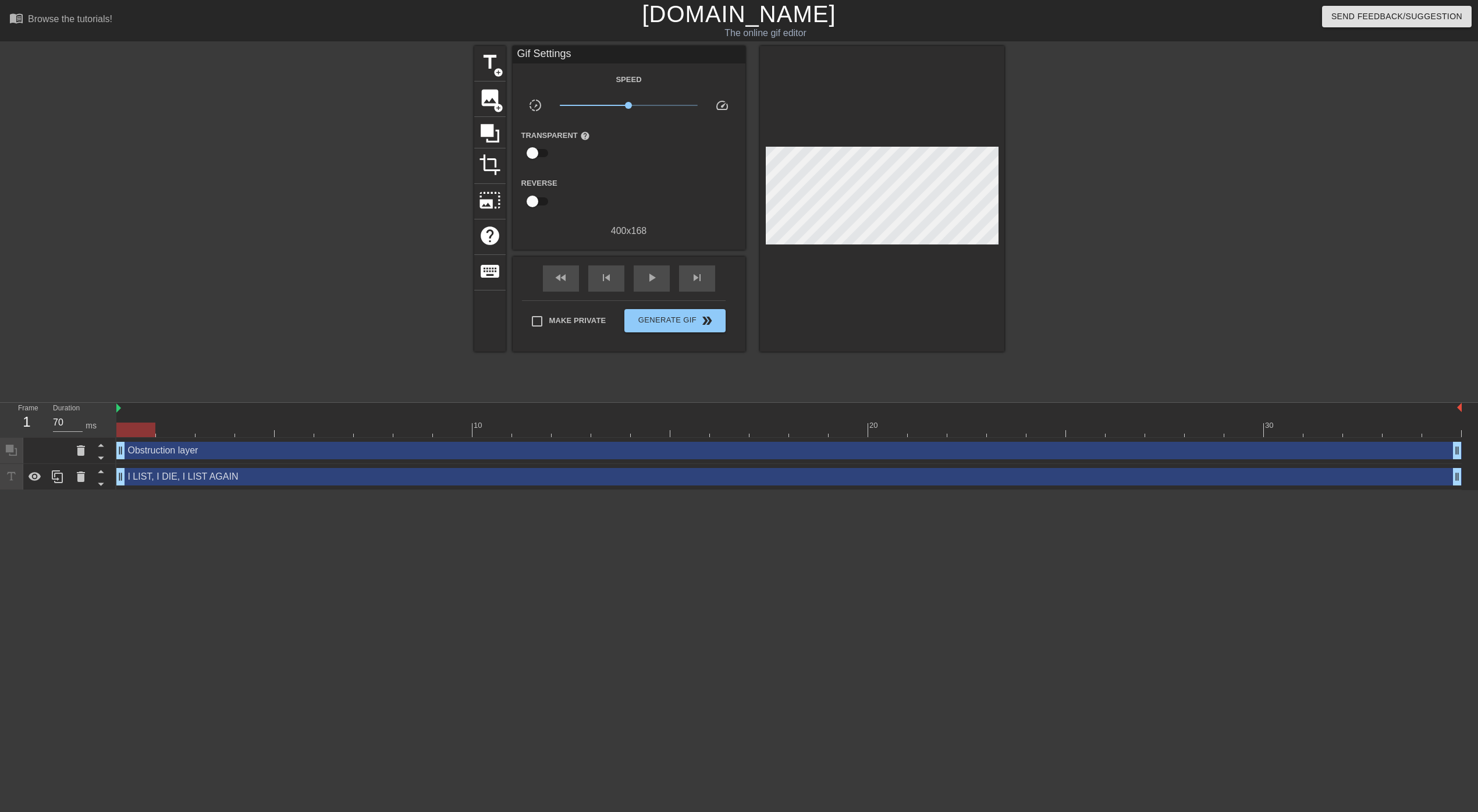
click at [984, 248] on div at bounding box center [882, 198] width 244 height 306
click at [499, 138] on icon at bounding box center [490, 134] width 22 height 22
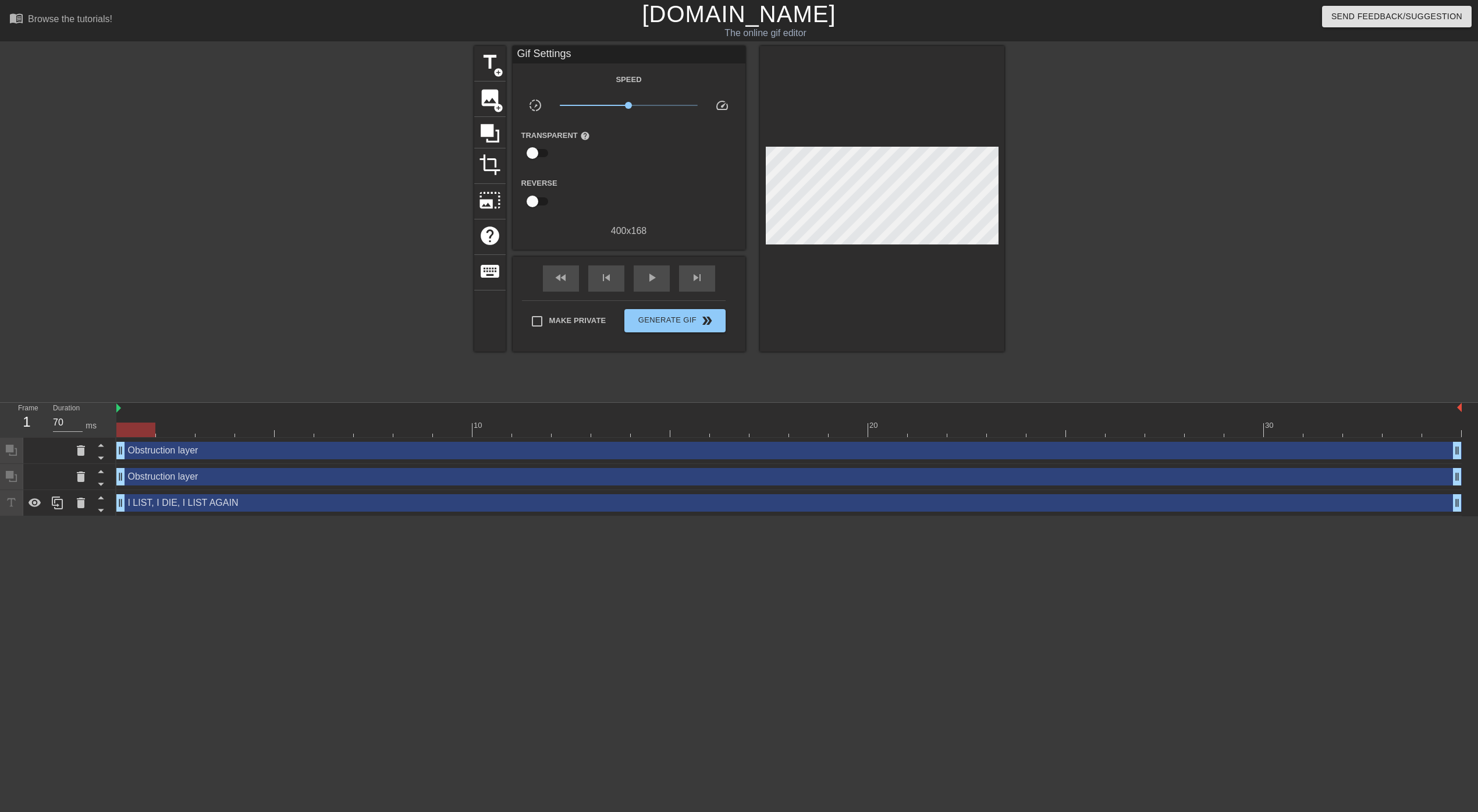
click at [820, 340] on div at bounding box center [882, 198] width 244 height 306
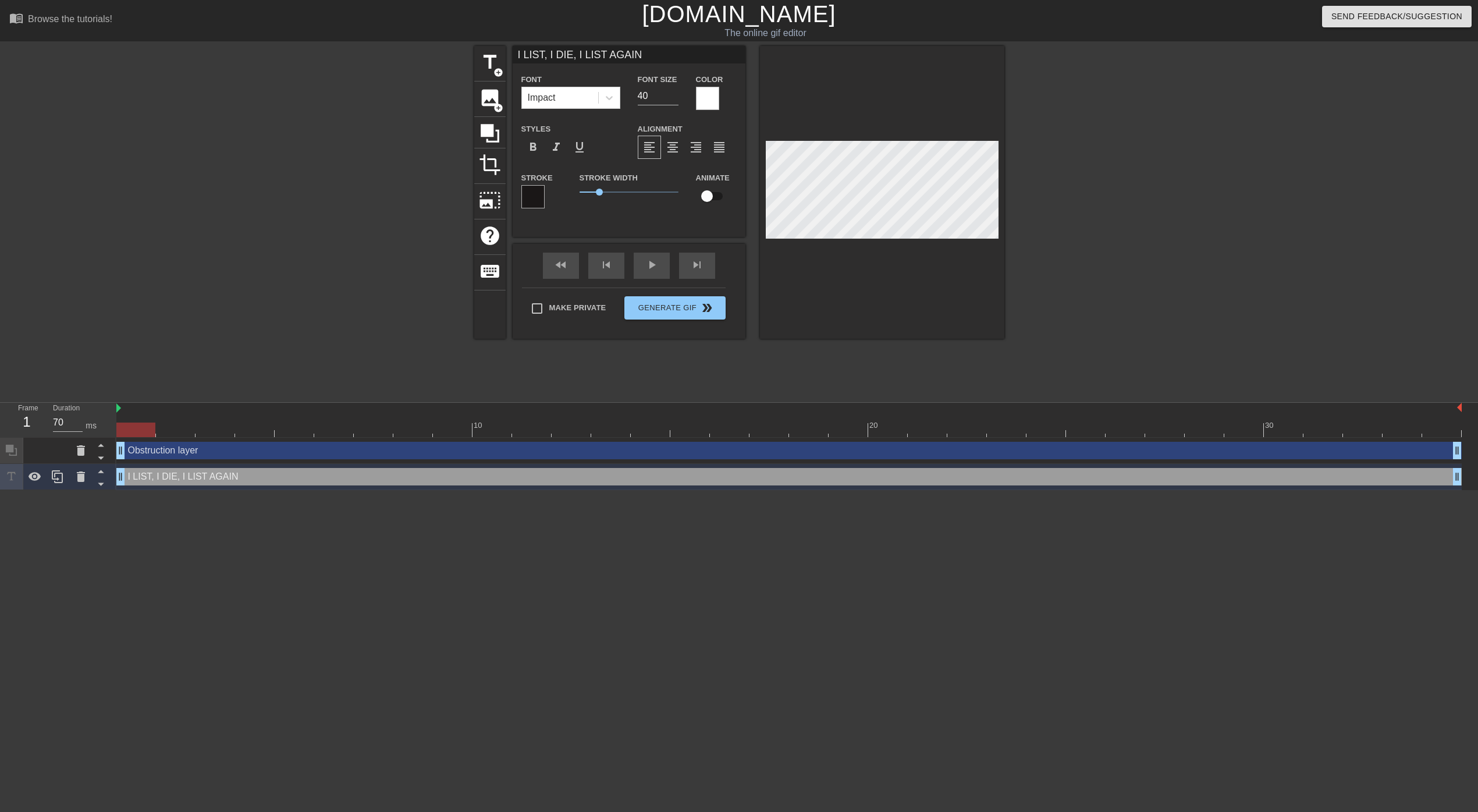
click at [699, 92] on div at bounding box center [708, 98] width 24 height 24
click at [486, 175] on div "crop" at bounding box center [490, 166] width 31 height 35
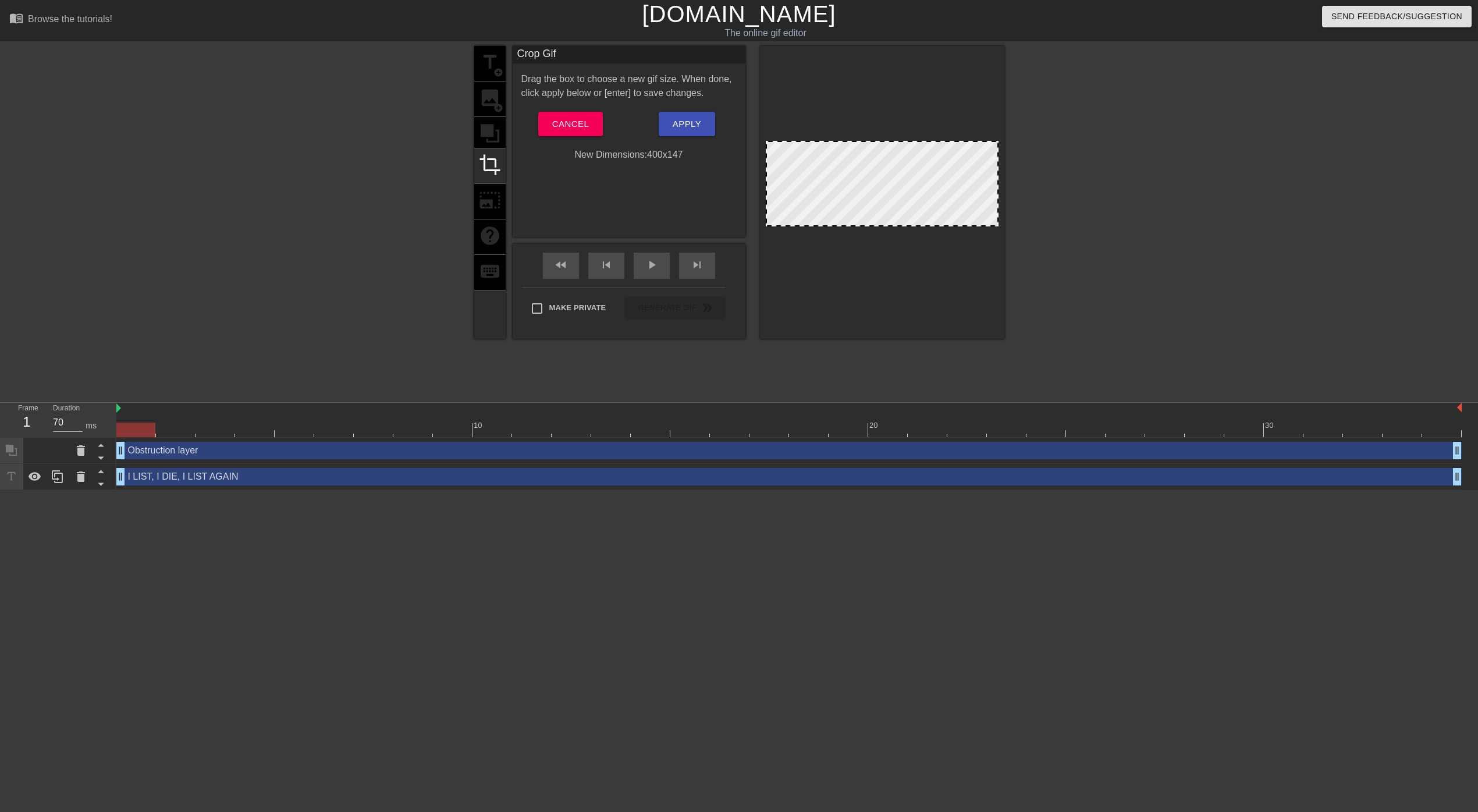
drag, startPoint x: 887, startPoint y: 238, endPoint x: 886, endPoint y: 226, distance: 12.0
click at [886, 226] on div at bounding box center [882, 225] width 231 height 6
click at [967, 263] on div at bounding box center [882, 192] width 244 height 293
click at [685, 136] on button "Apply" at bounding box center [687, 124] width 56 height 24
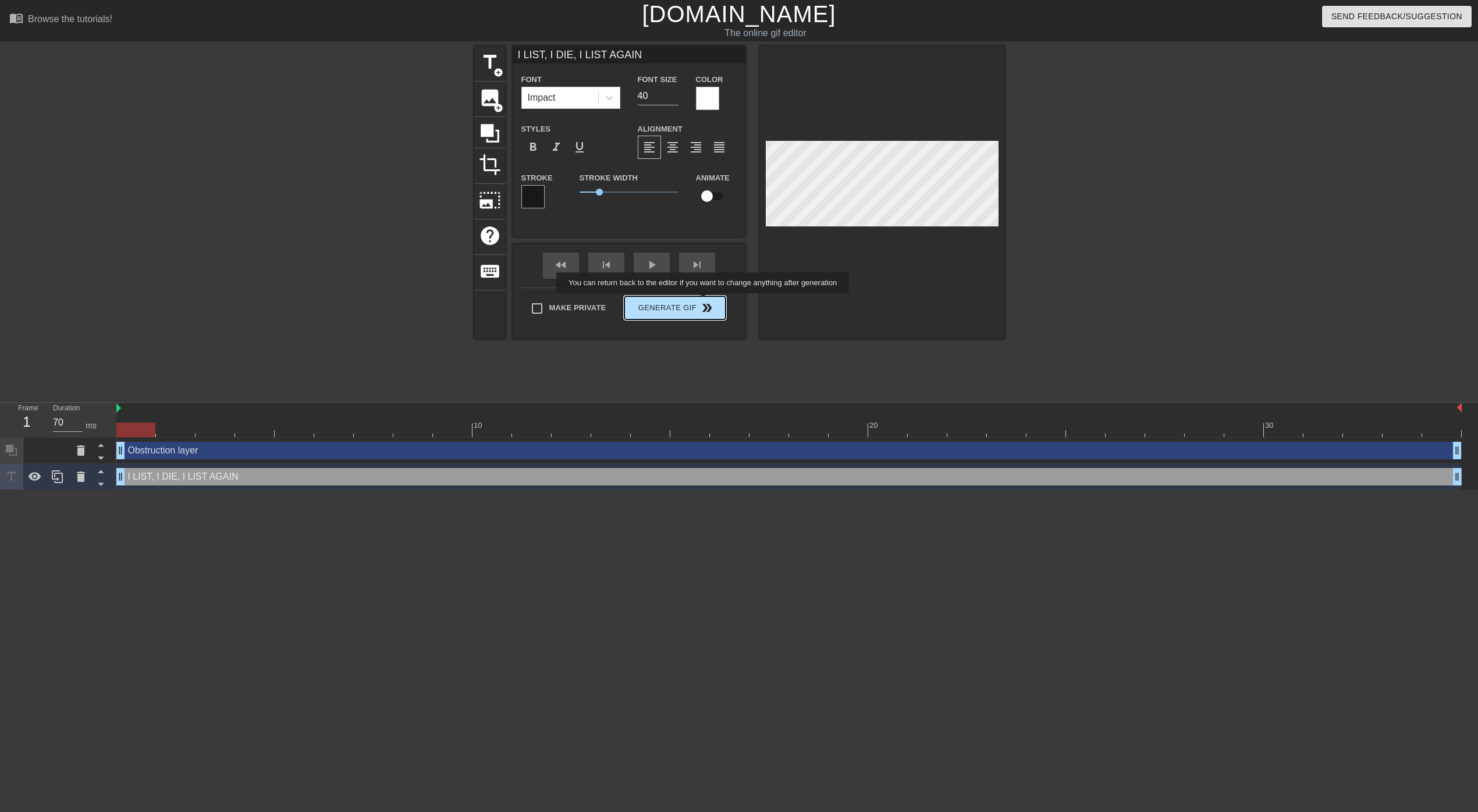
click at [702, 306] on div "Make Private Generate Gif double_arrow" at bounding box center [623, 310] width 204 height 46
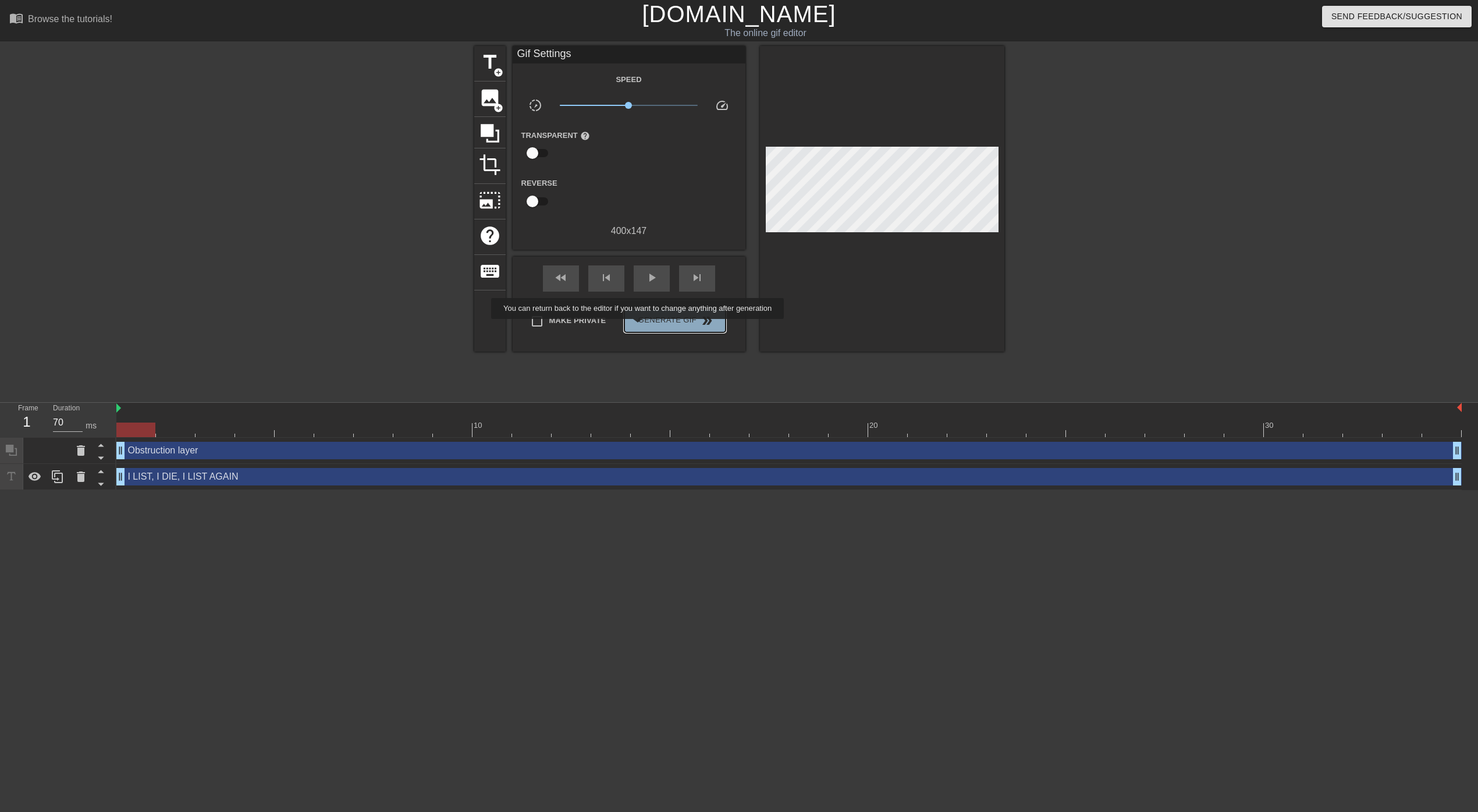
click at [645, 327] on button "Generate Gif double_arrow" at bounding box center [674, 321] width 101 height 24
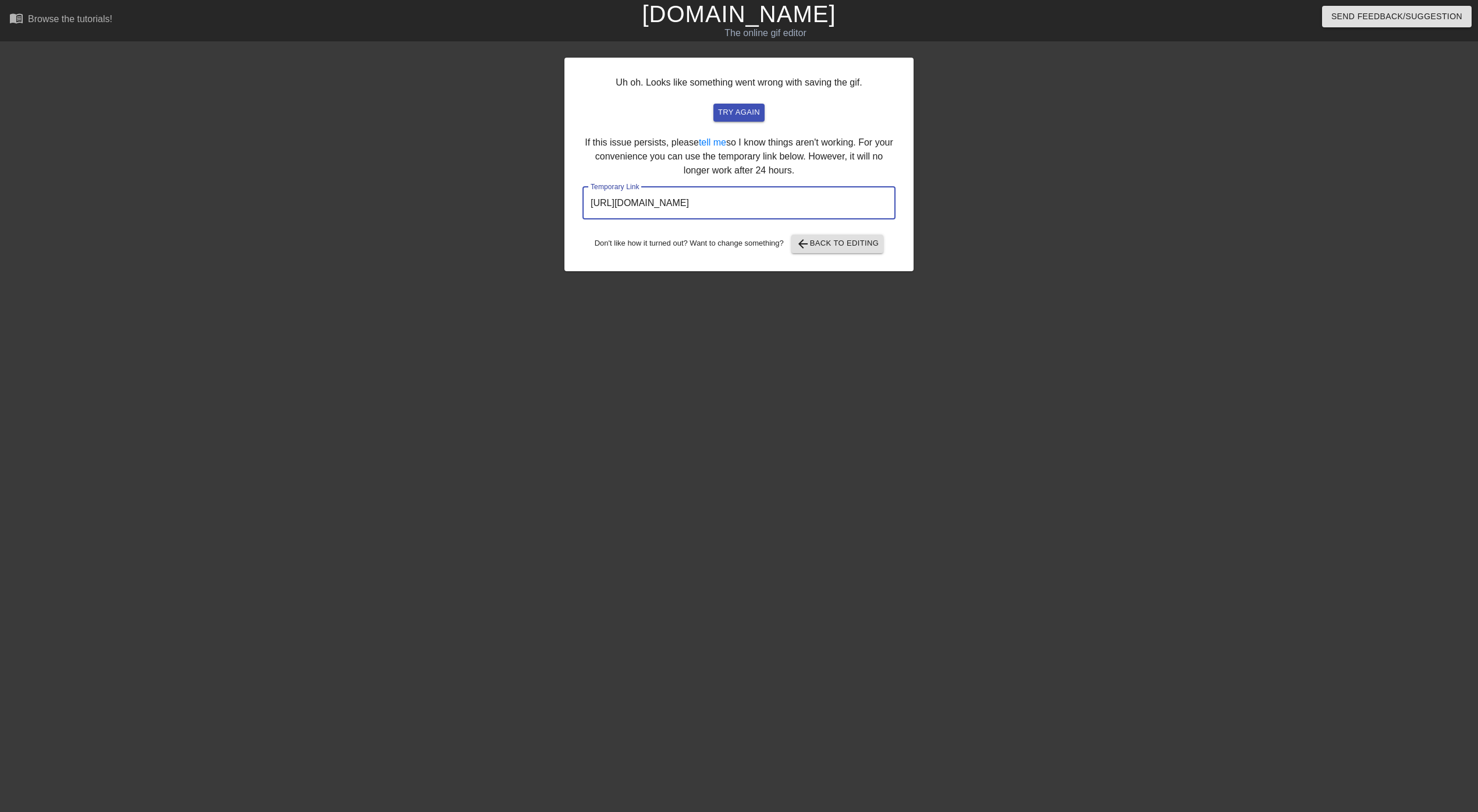
click at [743, 202] on input "[URL][DOMAIN_NAME]" at bounding box center [739, 203] width 313 height 33
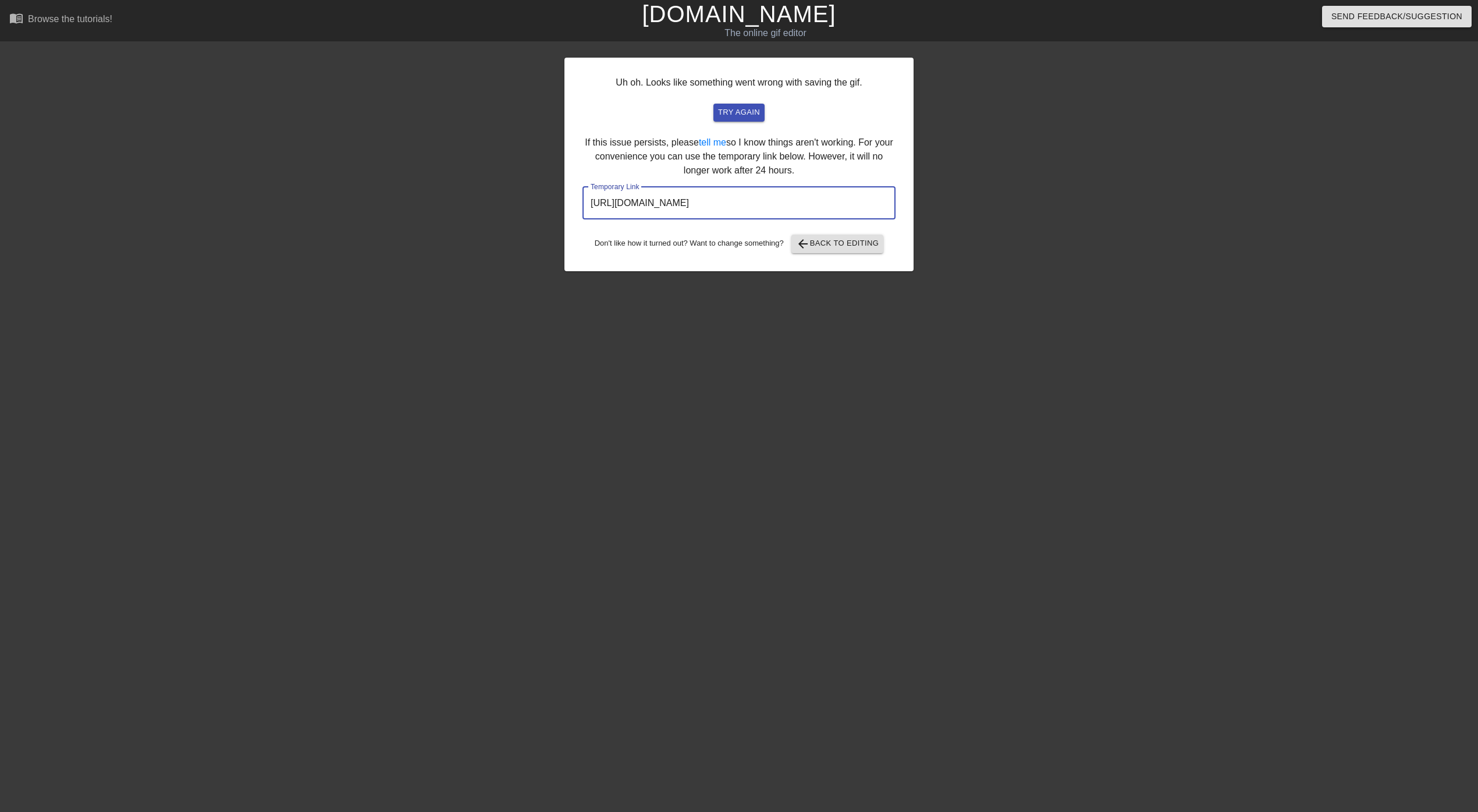
click at [743, 202] on input "[URL][DOMAIN_NAME]" at bounding box center [739, 203] width 313 height 33
